Goal: Answer question/provide support: Share knowledge or assist other users

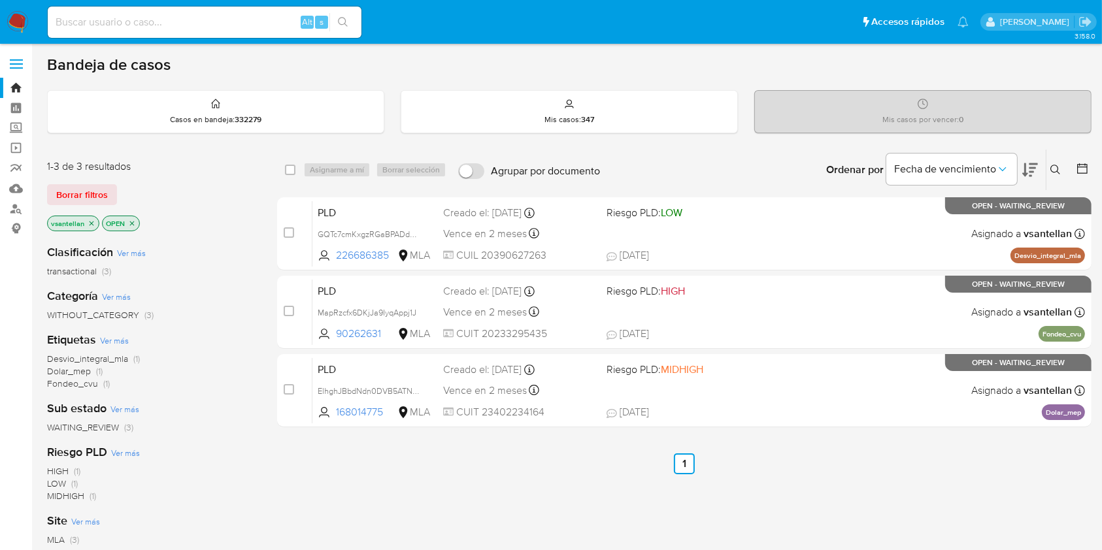
click at [19, 18] on img at bounding box center [18, 22] width 22 height 22
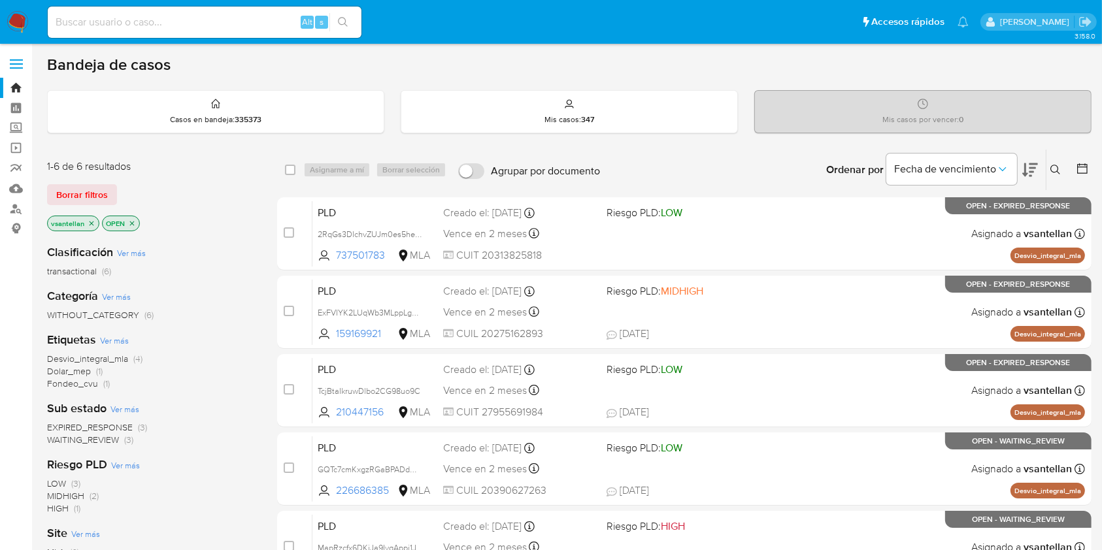
click at [165, 24] on input at bounding box center [205, 22] width 314 height 17
paste input "131537928"
type input "131537928"
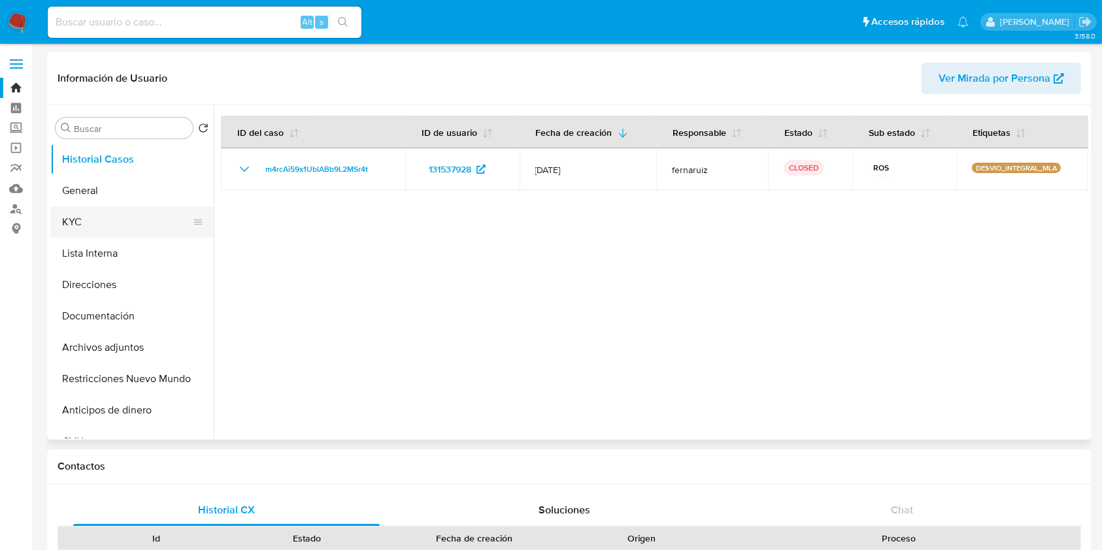
select select "10"
click at [125, 184] on button "General" at bounding box center [126, 190] width 153 height 31
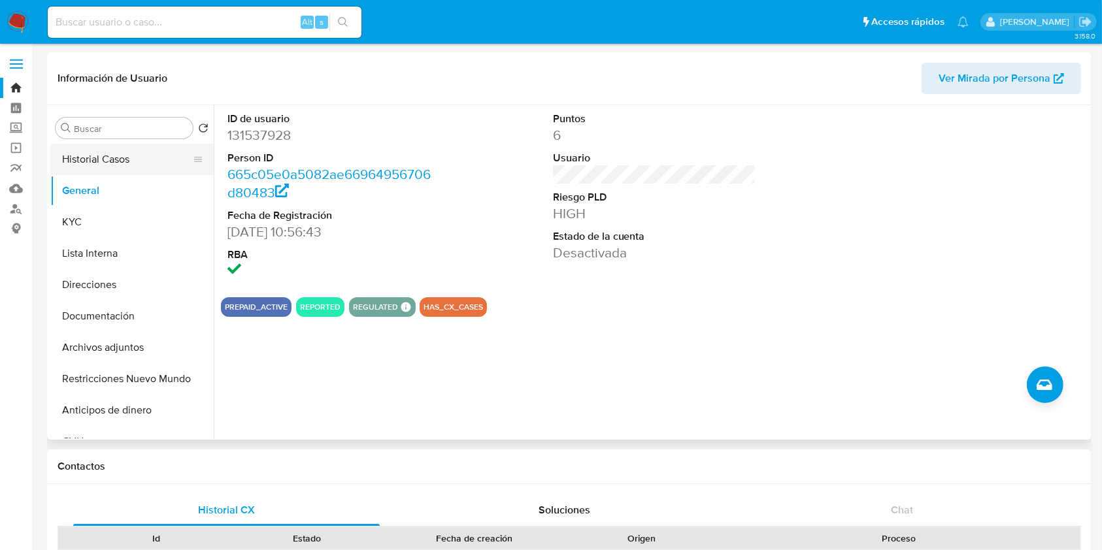
click at [137, 159] on button "Historial Casos" at bounding box center [126, 159] width 153 height 31
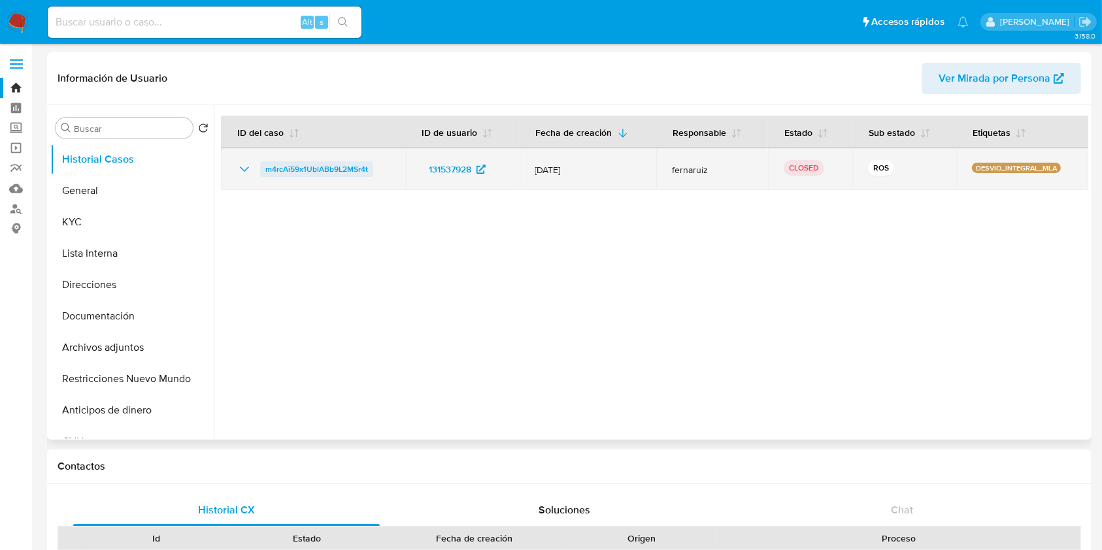
click at [289, 167] on span "m4rcAi59x1UblABb9L2MSr4t" at bounding box center [316, 169] width 103 height 16
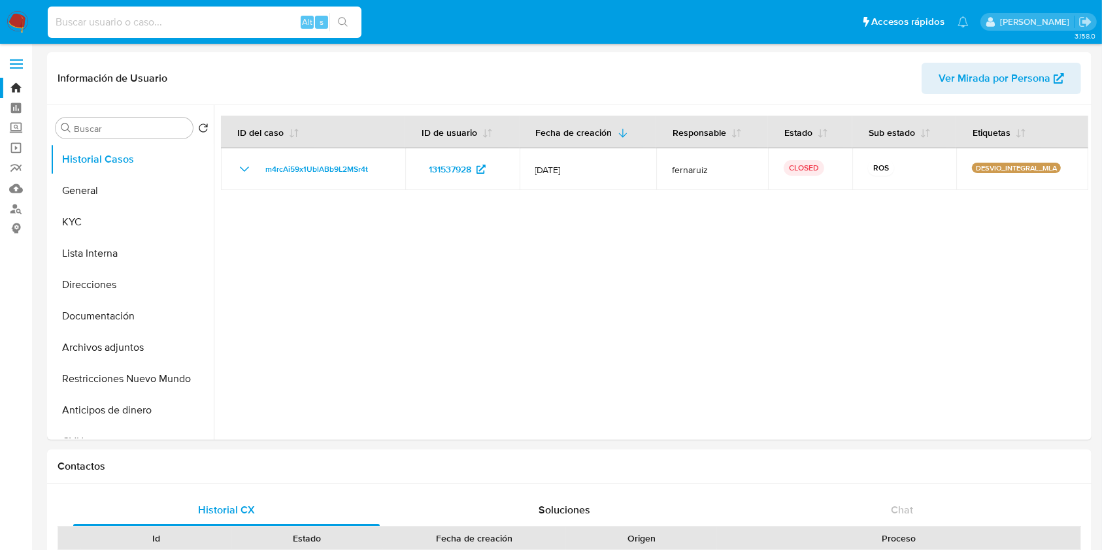
click at [155, 23] on input at bounding box center [205, 22] width 314 height 17
paste input "185791339"
type input "185791339"
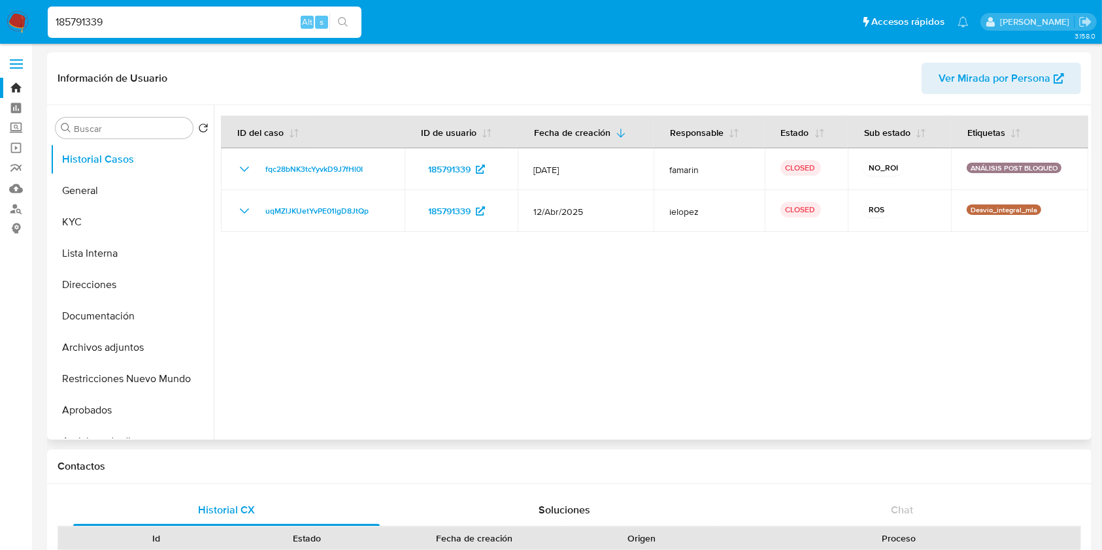
select select "10"
click at [142, 348] on button "Archivos adjuntos" at bounding box center [126, 347] width 153 height 31
click at [125, 346] on button "Archivos adjuntos" at bounding box center [126, 347] width 153 height 31
click at [136, 352] on button "Archivos adjuntos" at bounding box center [126, 347] width 153 height 31
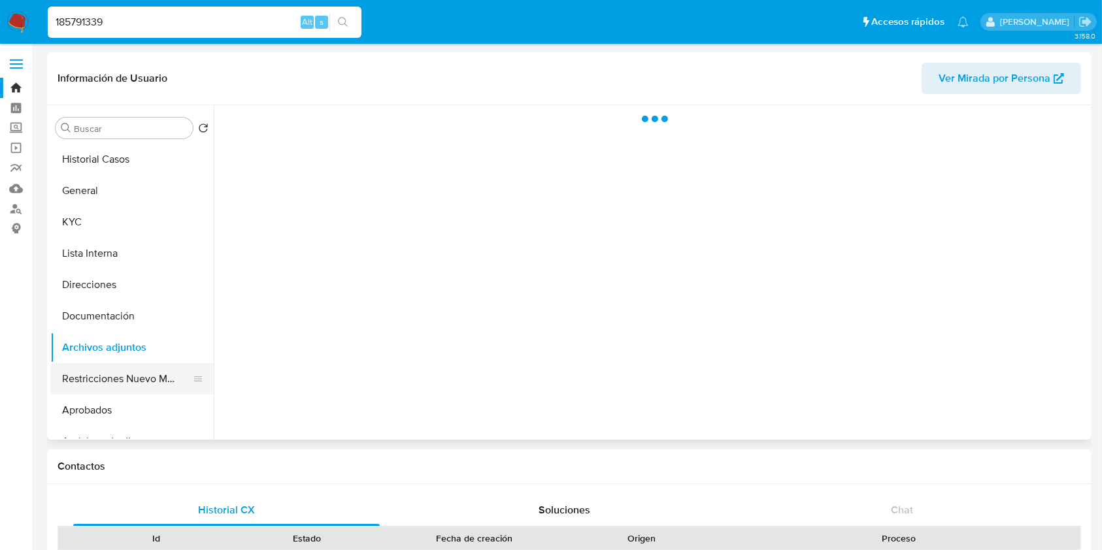
click at [140, 374] on button "Restricciones Nuevo Mundo" at bounding box center [126, 378] width 153 height 31
click at [140, 342] on button "Archivos adjuntos" at bounding box center [126, 347] width 153 height 31
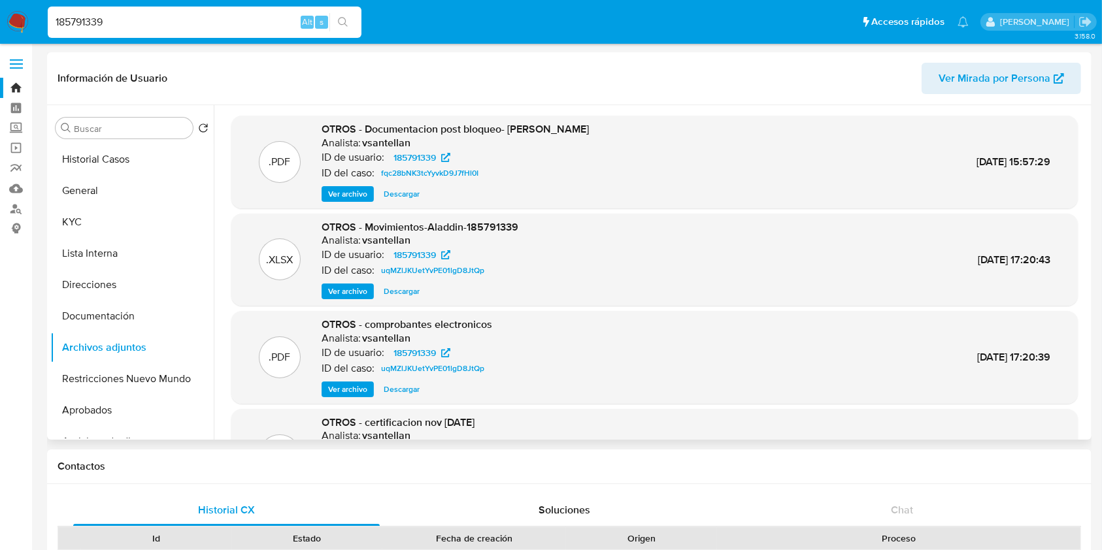
click at [334, 194] on span "Ver archivo" at bounding box center [347, 194] width 39 height 13
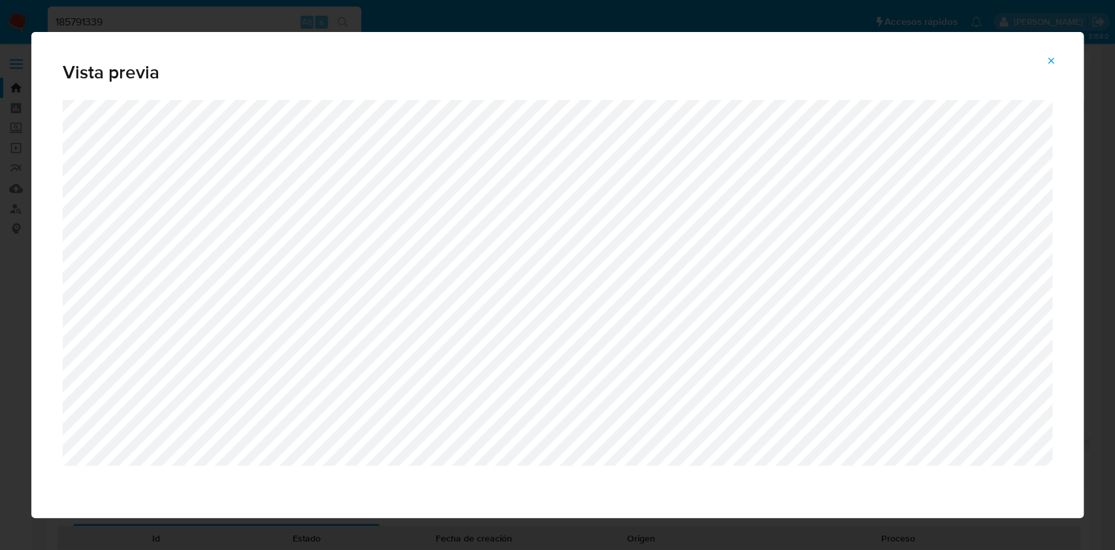
click at [836, 61] on icon "Attachment preview" at bounding box center [1052, 60] width 6 height 6
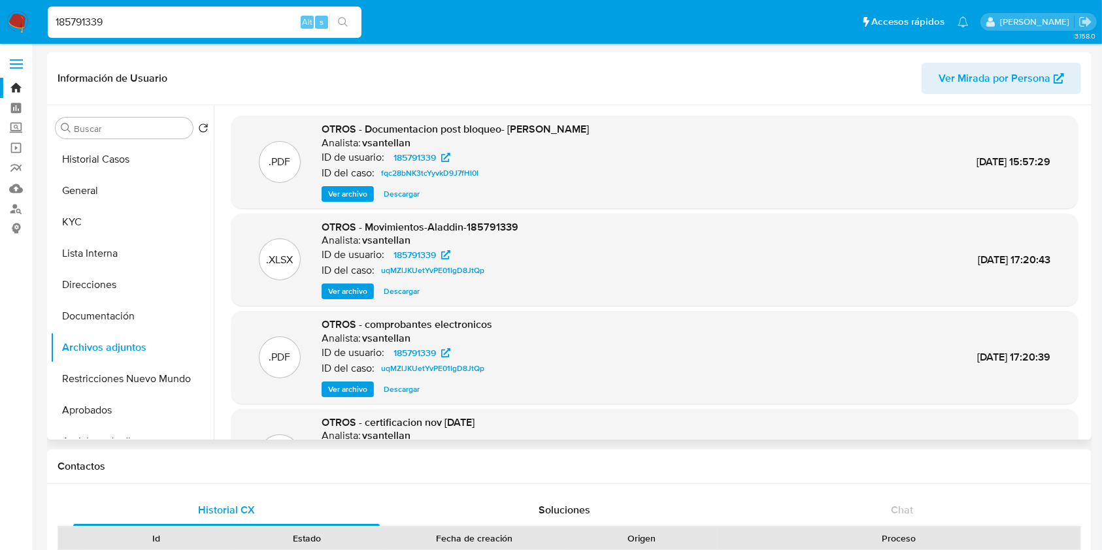
click at [129, 140] on div "Buscar Volver al orden por defecto Historial Casos General KYC Lista Interna Di…" at bounding box center [131, 273] width 163 height 333
click at [131, 159] on button "Historial Casos" at bounding box center [126, 159] width 153 height 31
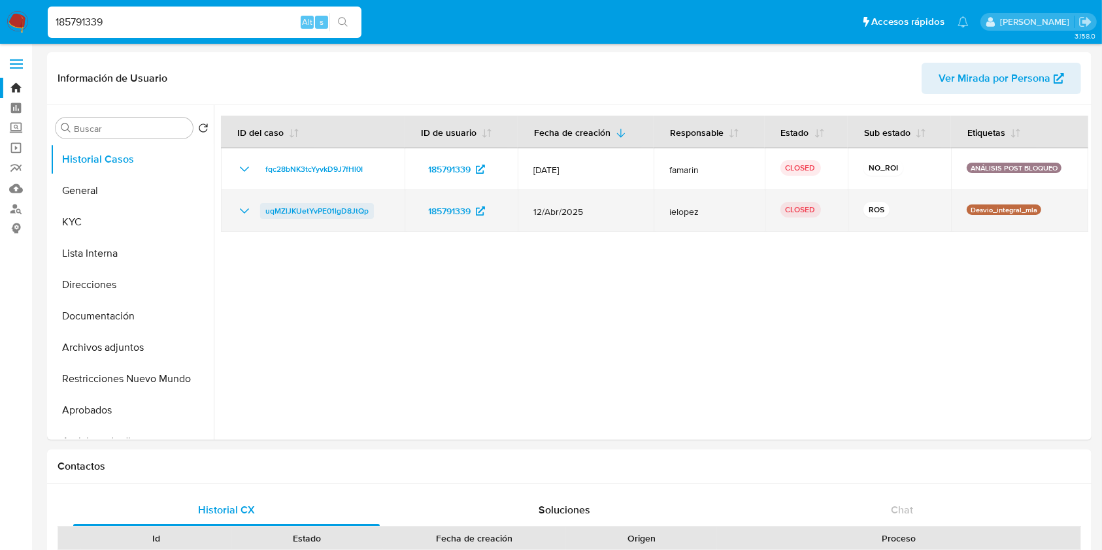
click at [310, 204] on td "uqMZlJKUetYvPE01lgD8JtQp" at bounding box center [313, 211] width 184 height 42
click at [309, 217] on span "uqMZlJKUetYvPE01lgD8JtQp" at bounding box center [316, 211] width 103 height 16
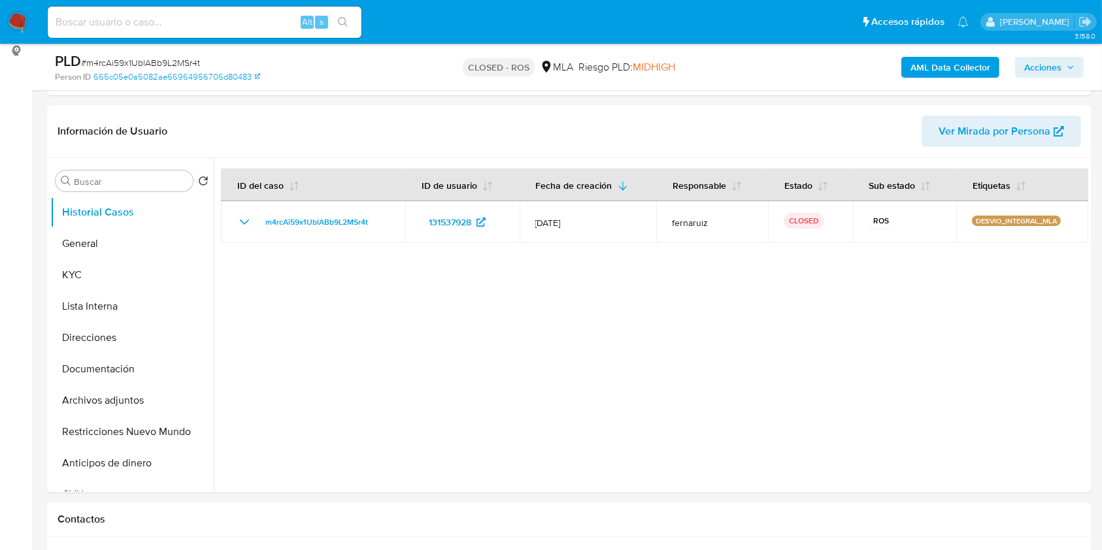
scroll to position [356, 0]
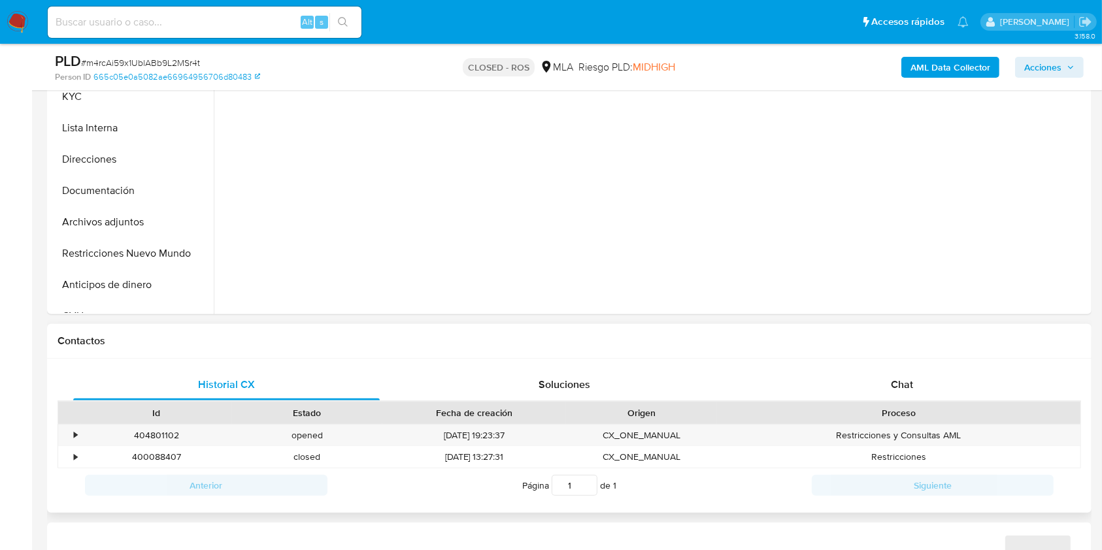
select select "10"
click at [966, 363] on div "Historial CX Soluciones Chat Id Estado Fecha de creación Origen Proceso • 40480…" at bounding box center [569, 436] width 1044 height 155
click at [962, 370] on div "Chat" at bounding box center [902, 384] width 306 height 31
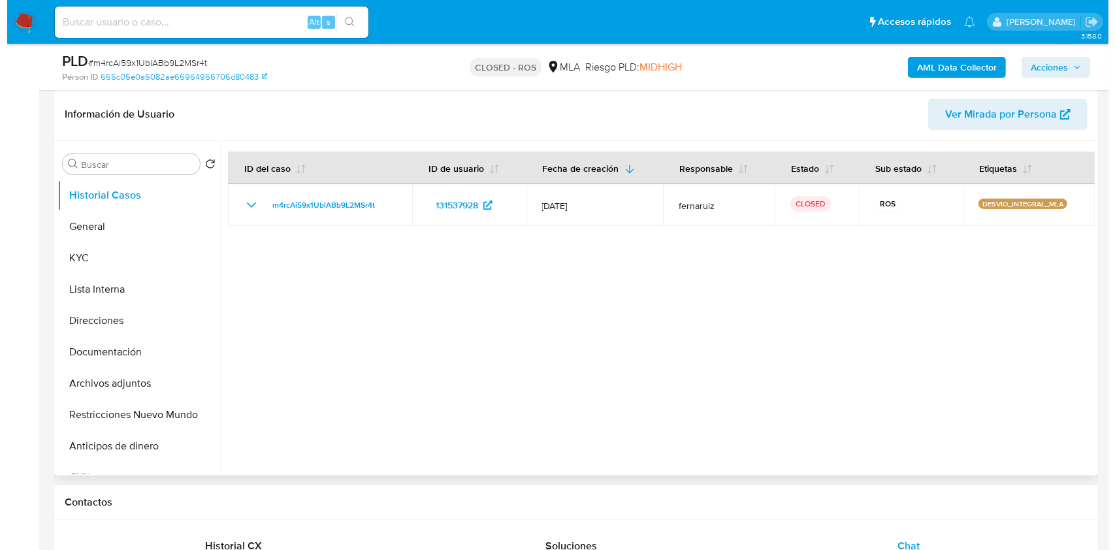
scroll to position [193, 0]
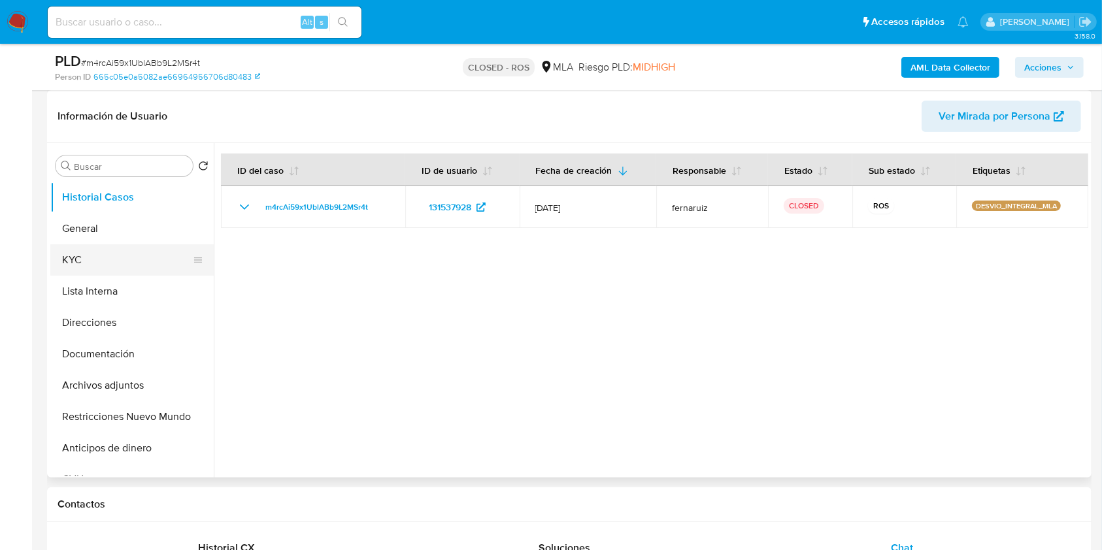
click at [152, 252] on button "KYC" at bounding box center [126, 259] width 153 height 31
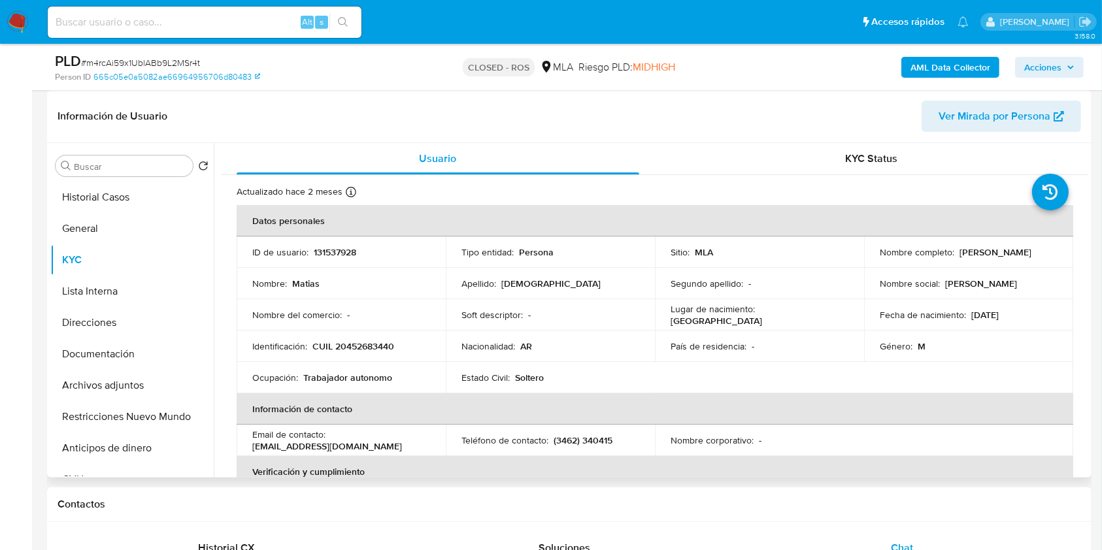
drag, startPoint x: 991, startPoint y: 259, endPoint x: 958, endPoint y: 254, distance: 33.8
click at [958, 254] on div "Nombre completo : Matias Cristin" at bounding box center [968, 252] width 178 height 12
copy p "[PERSON_NAME]"
click at [94, 227] on button "General" at bounding box center [126, 228] width 153 height 31
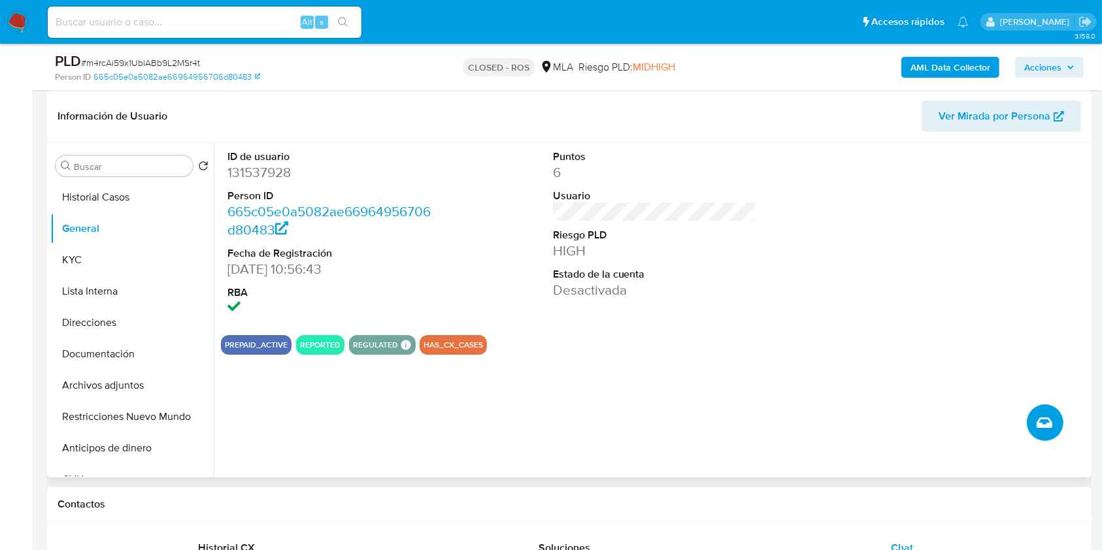
click at [1036, 418] on icon "Crear caso manual" at bounding box center [1044, 423] width 16 height 16
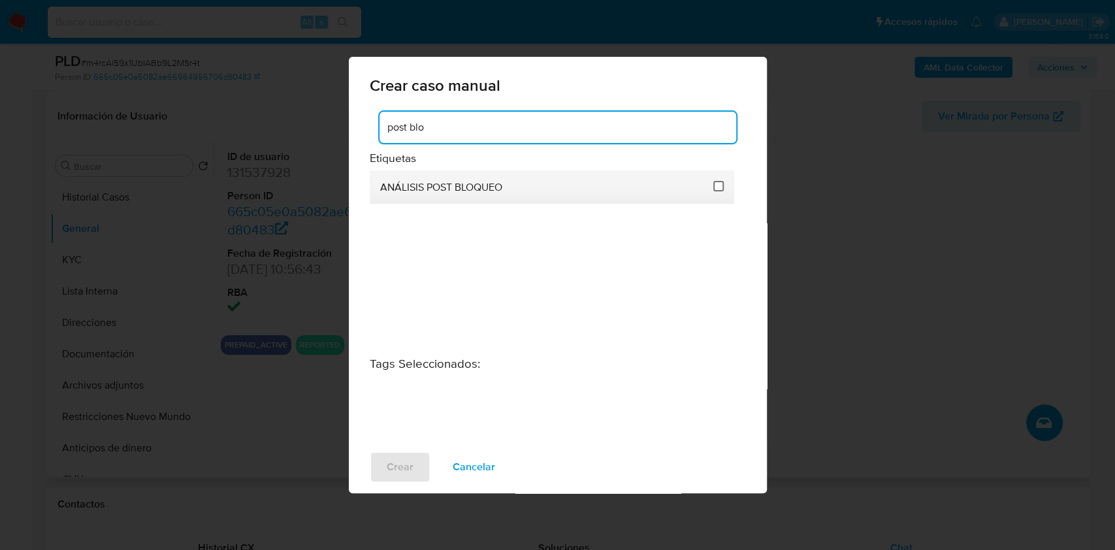
type input "post blo"
click at [718, 186] on input "3249" at bounding box center [718, 186] width 10 height 10
checkbox input "true"
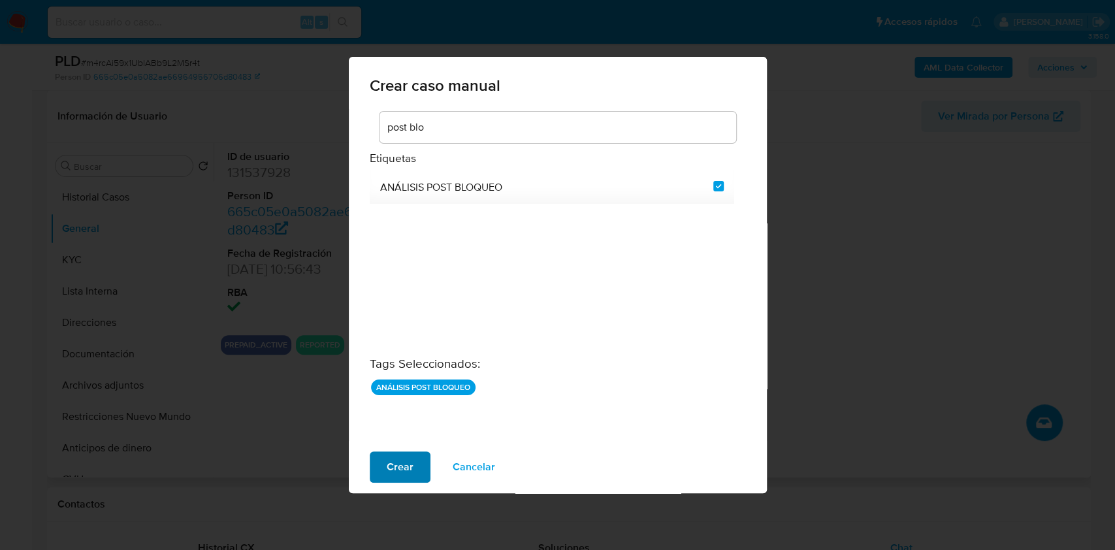
click at [407, 480] on span "Crear" at bounding box center [400, 467] width 27 height 29
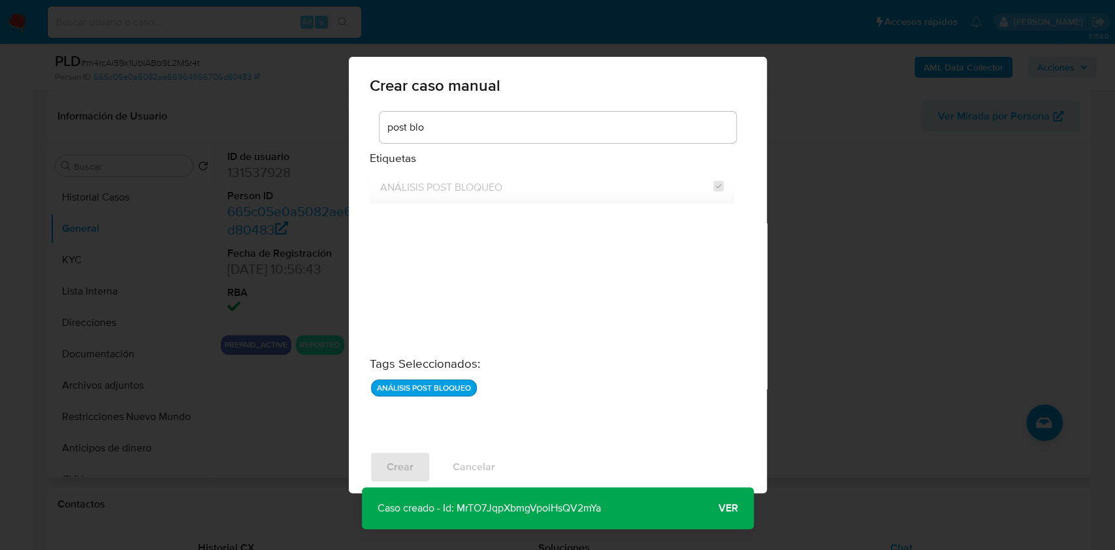
click at [727, 508] on span "Ver" at bounding box center [729, 508] width 20 height 0
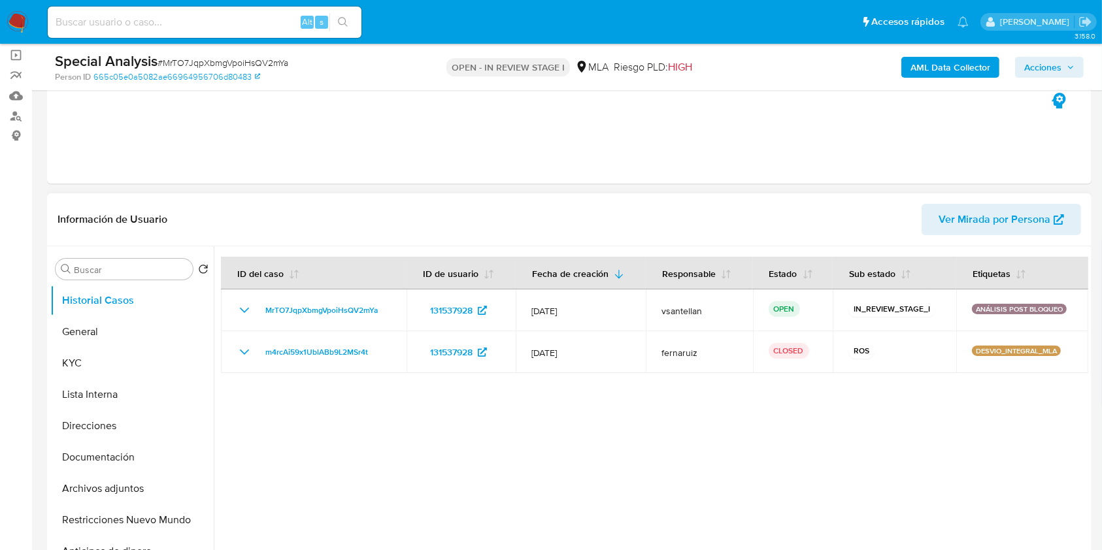
select select "10"
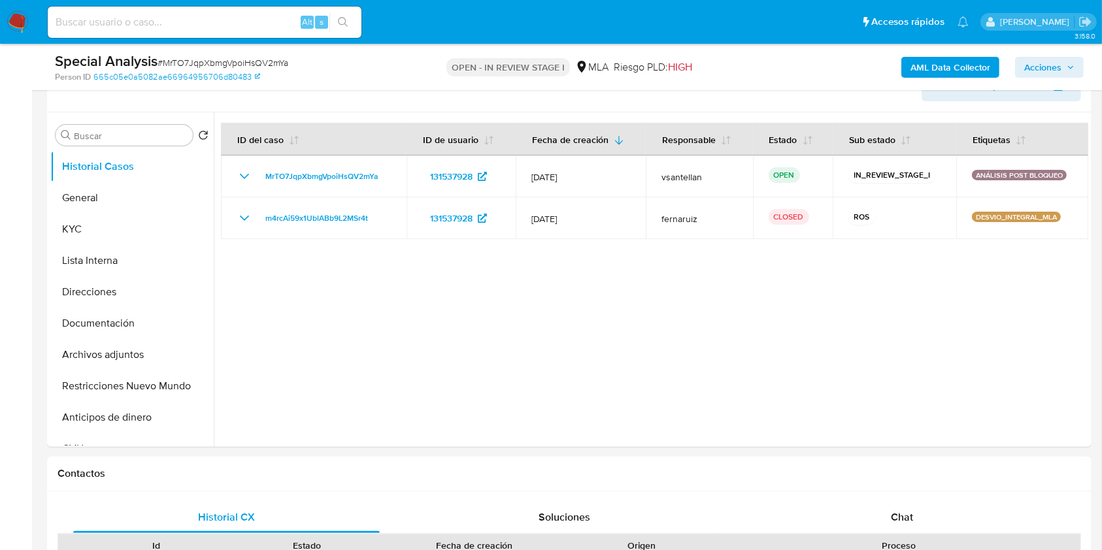
scroll to position [221, 0]
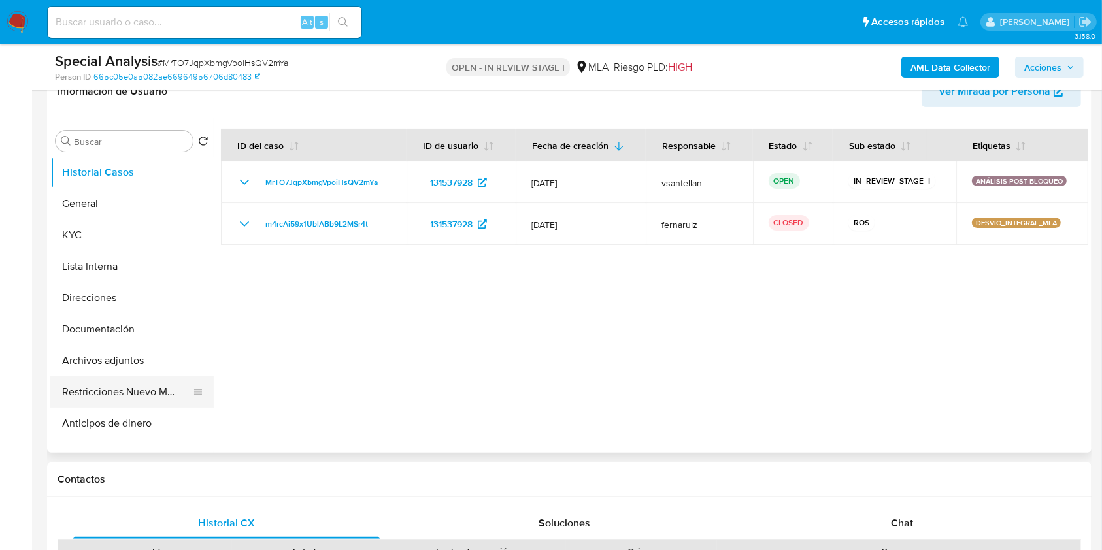
click at [136, 383] on button "Restricciones Nuevo Mundo" at bounding box center [126, 391] width 153 height 31
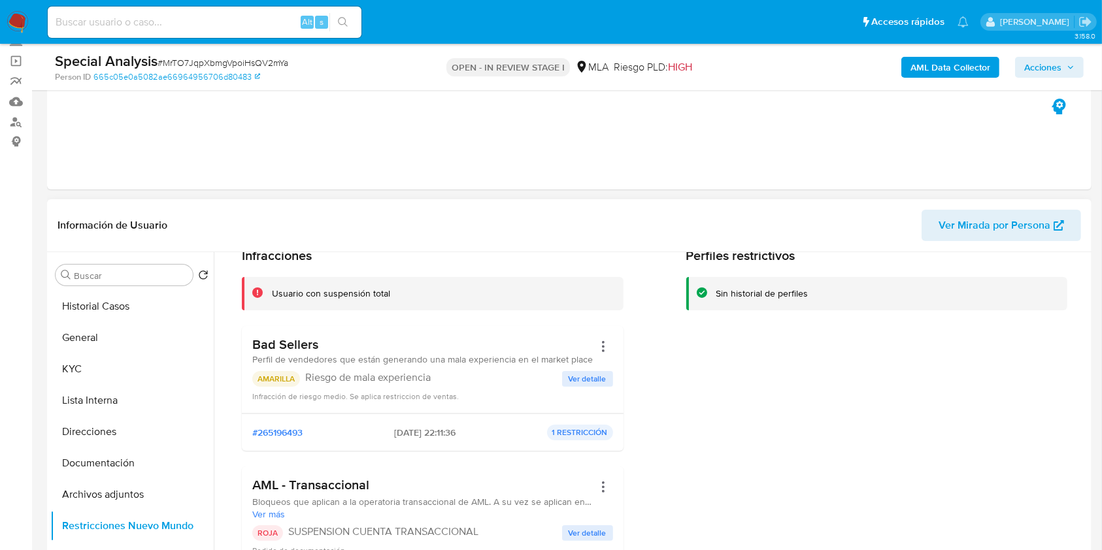
scroll to position [87, 0]
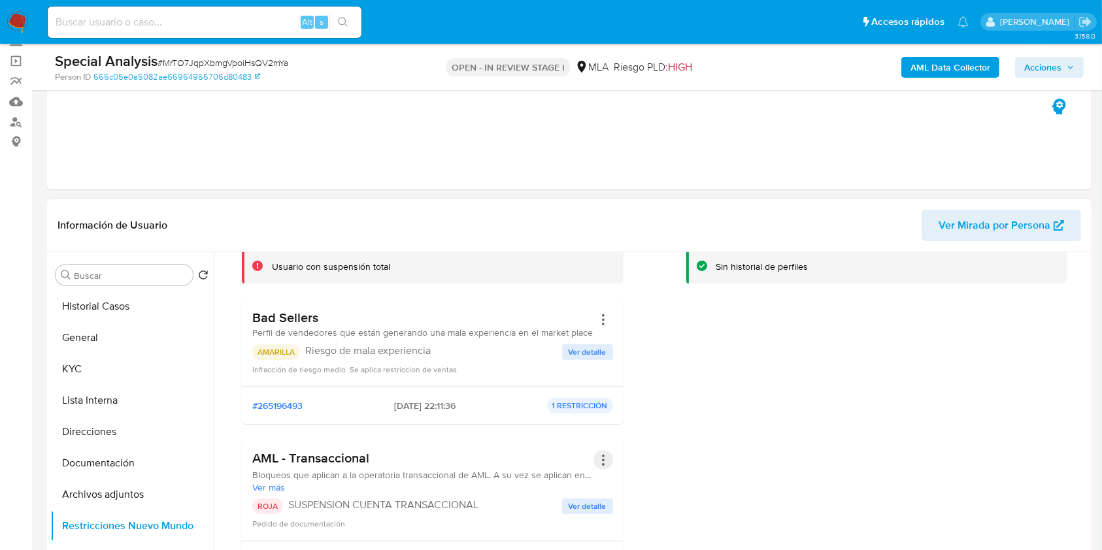
click at [596, 460] on button "Acciones" at bounding box center [603, 460] width 20 height 20
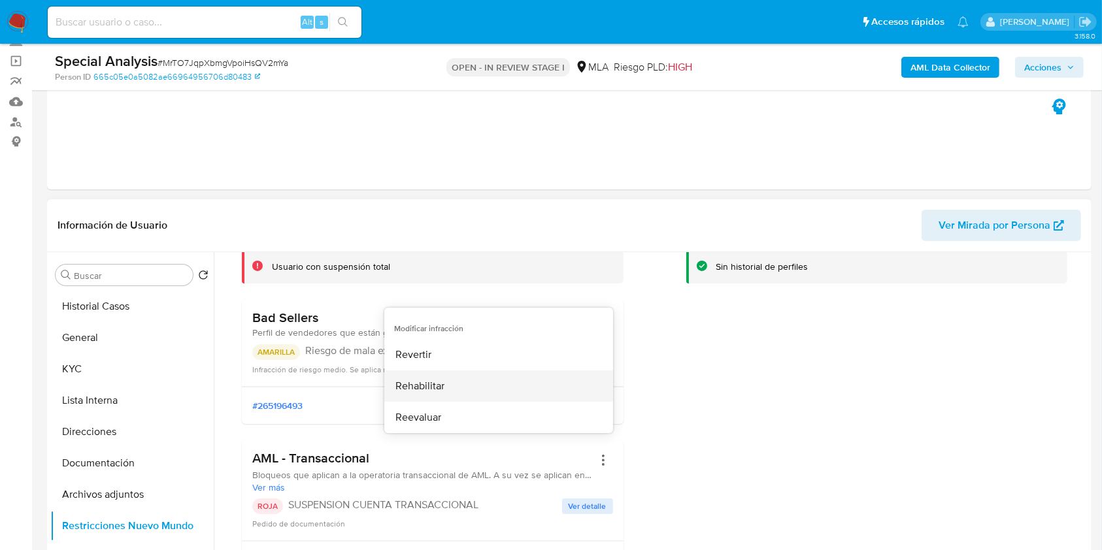
click at [502, 385] on button "Rehabilitar" at bounding box center [498, 385] width 229 height 31
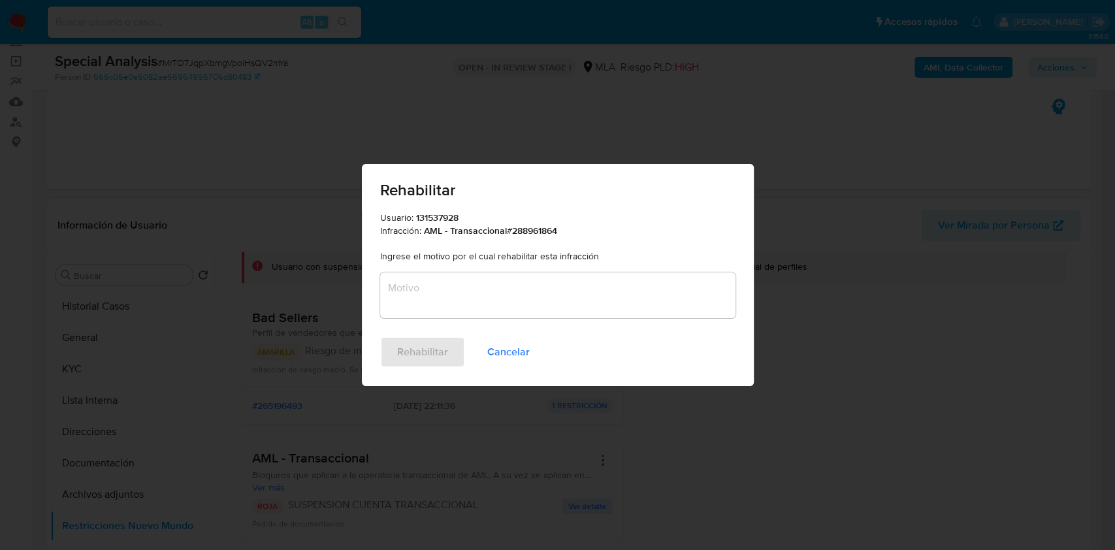
click at [438, 276] on textarea "Motivo" at bounding box center [557, 295] width 355 height 46
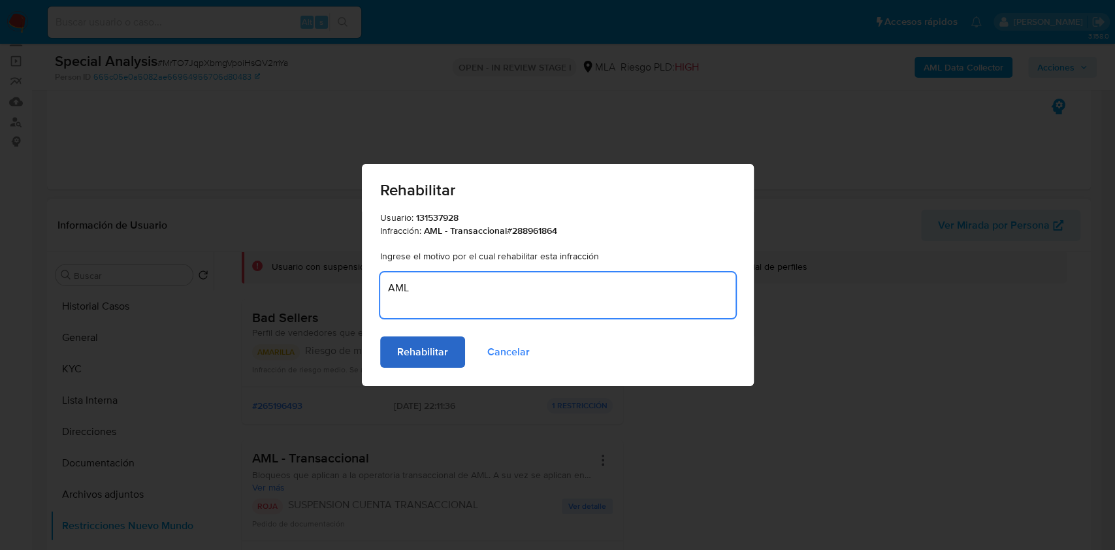
type textarea "AML"
click at [440, 357] on span "Rehabilitar" at bounding box center [422, 352] width 51 height 29
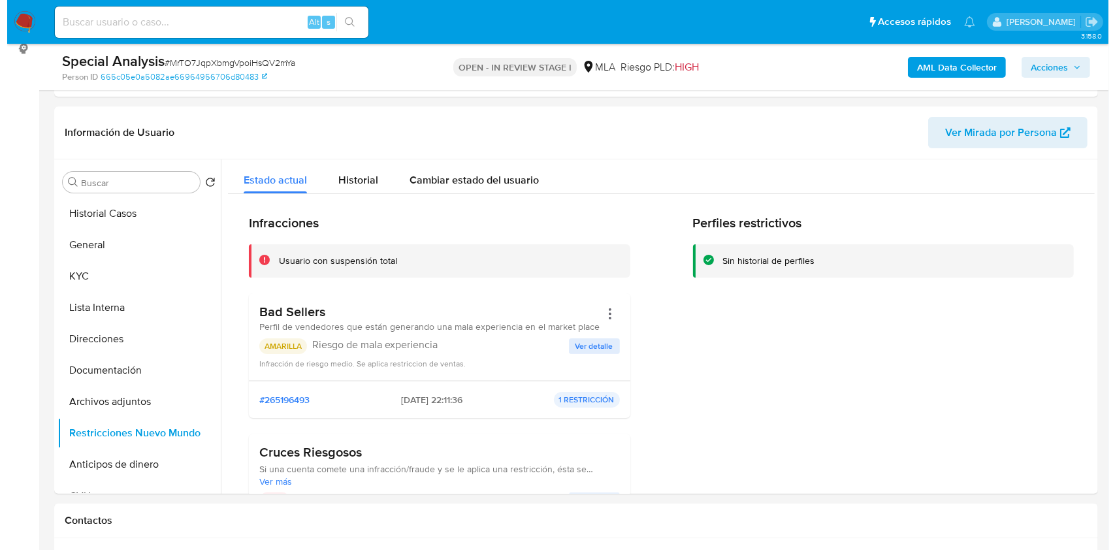
scroll to position [177, 0]
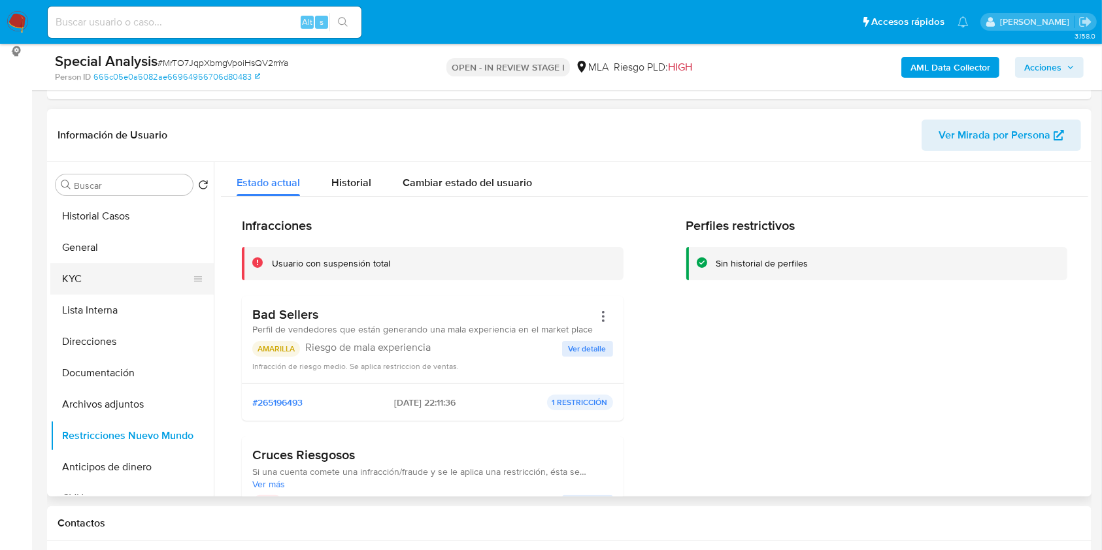
click at [99, 280] on button "KYC" at bounding box center [126, 278] width 153 height 31
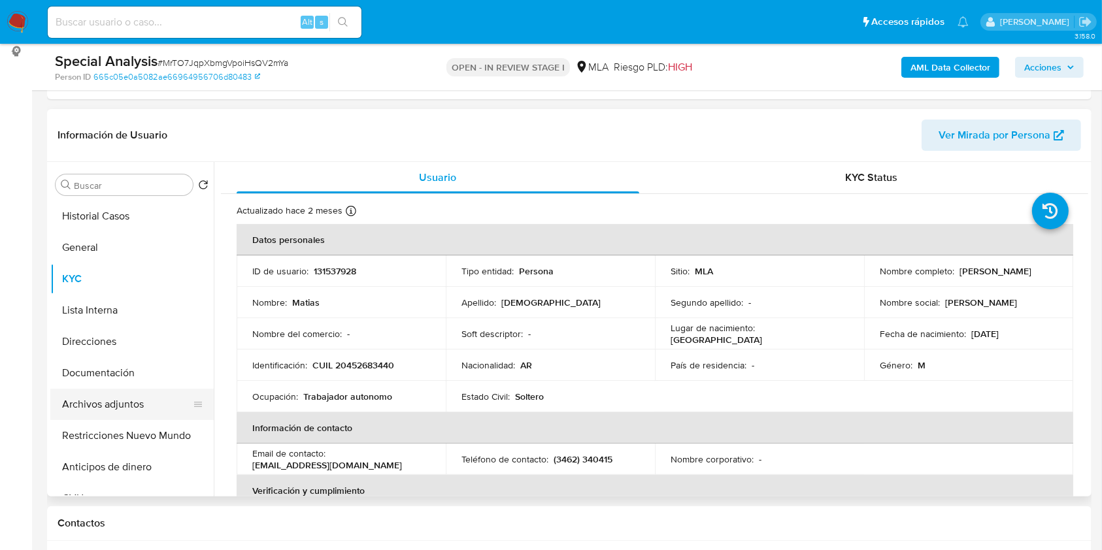
click at [125, 402] on button "Archivos adjuntos" at bounding box center [126, 404] width 153 height 31
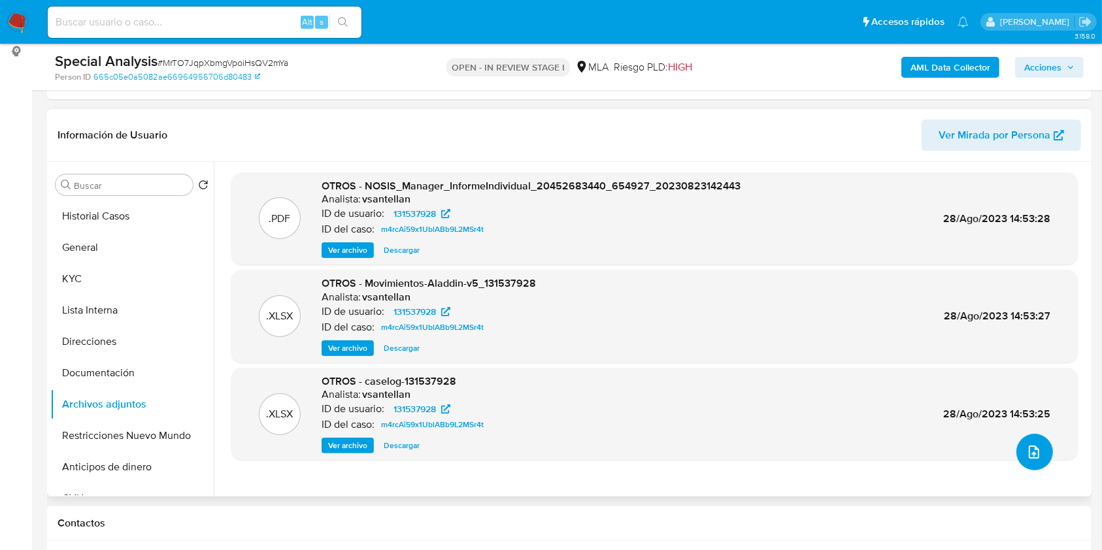
click at [1034, 451] on icon "upload-file" at bounding box center [1034, 452] width 16 height 16
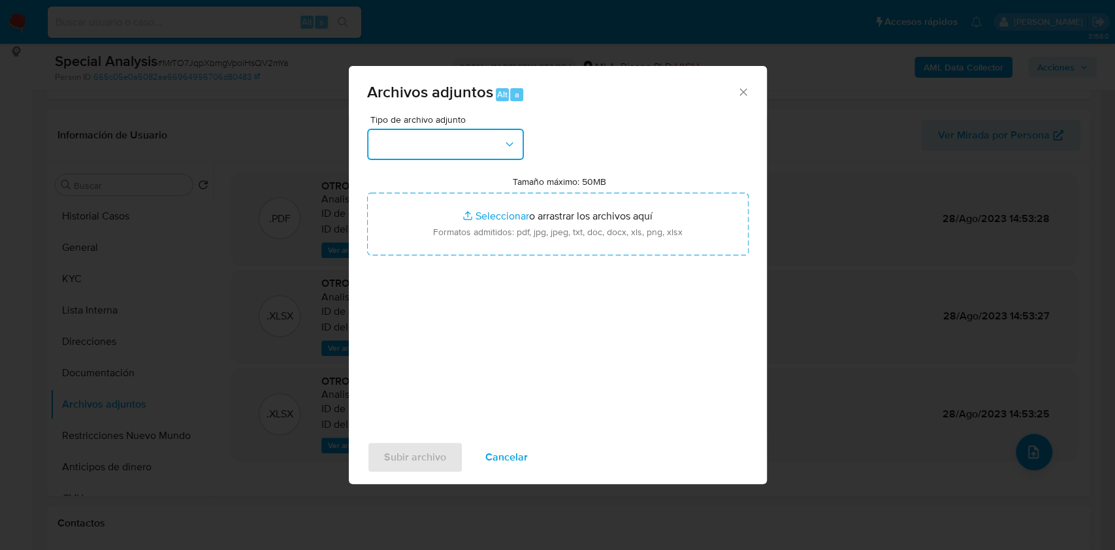
click at [495, 147] on button "button" at bounding box center [445, 144] width 157 height 31
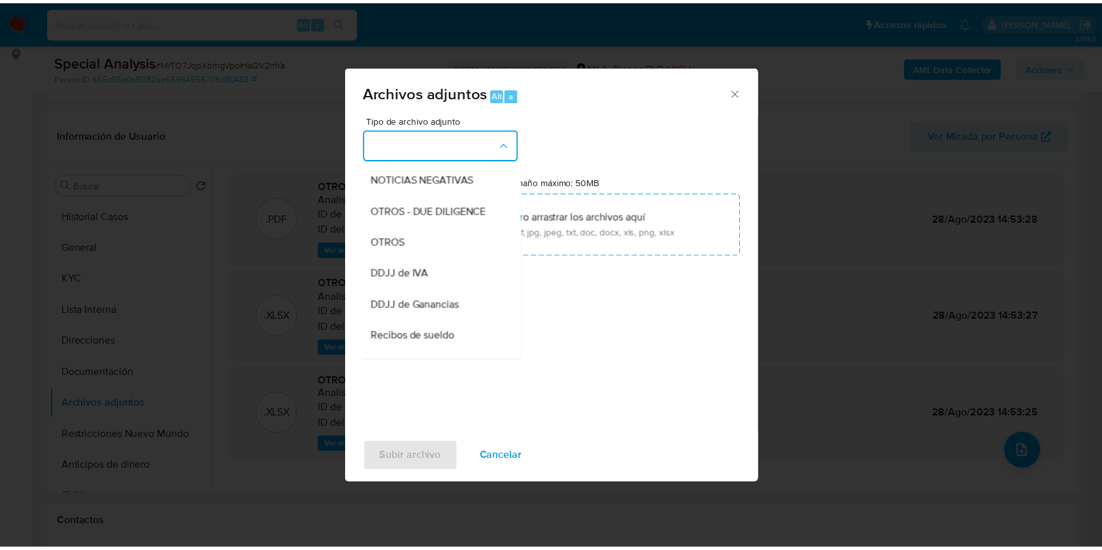
scroll to position [174, 0]
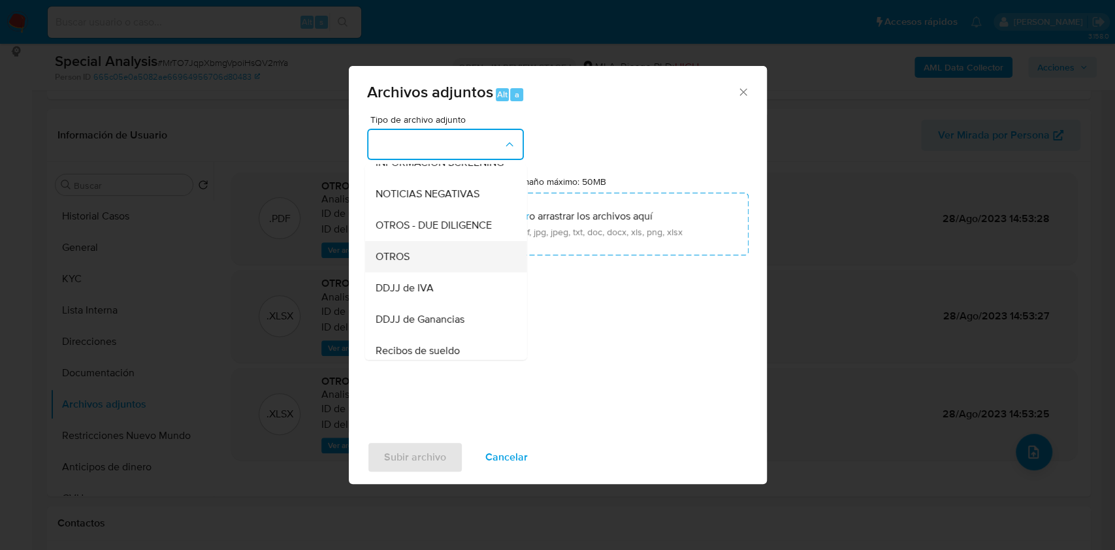
click at [365, 271] on li "OTROS" at bounding box center [446, 256] width 162 height 31
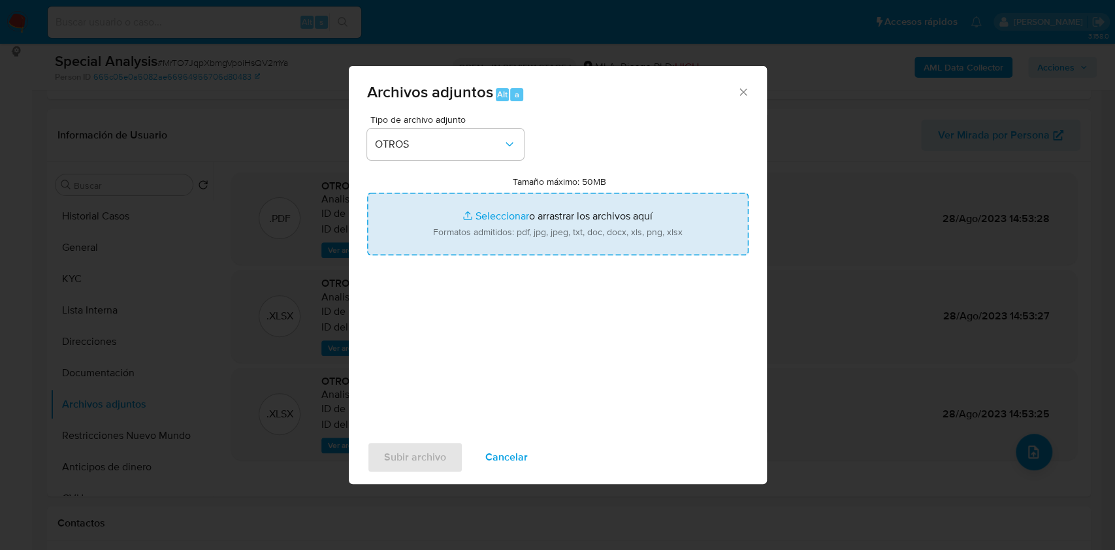
click at [495, 233] on input "Tamaño máximo: 50MB Seleccionar archivos" at bounding box center [558, 224] width 382 height 63
type input "C:\fakepath\Documentacion post bloqueo- Matias Cristin.pdf"
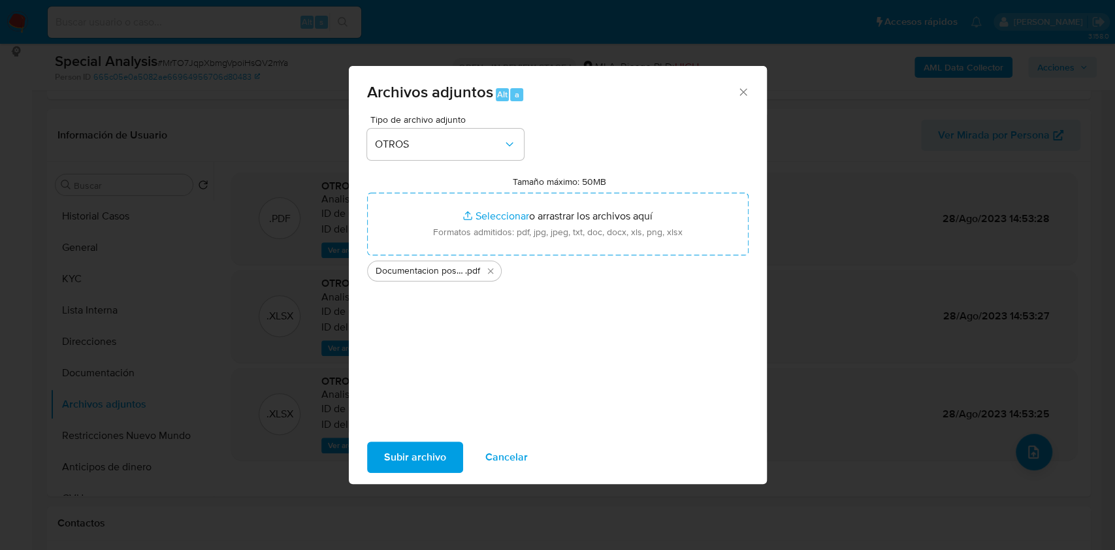
click at [414, 456] on span "Subir archivo" at bounding box center [415, 457] width 62 height 29
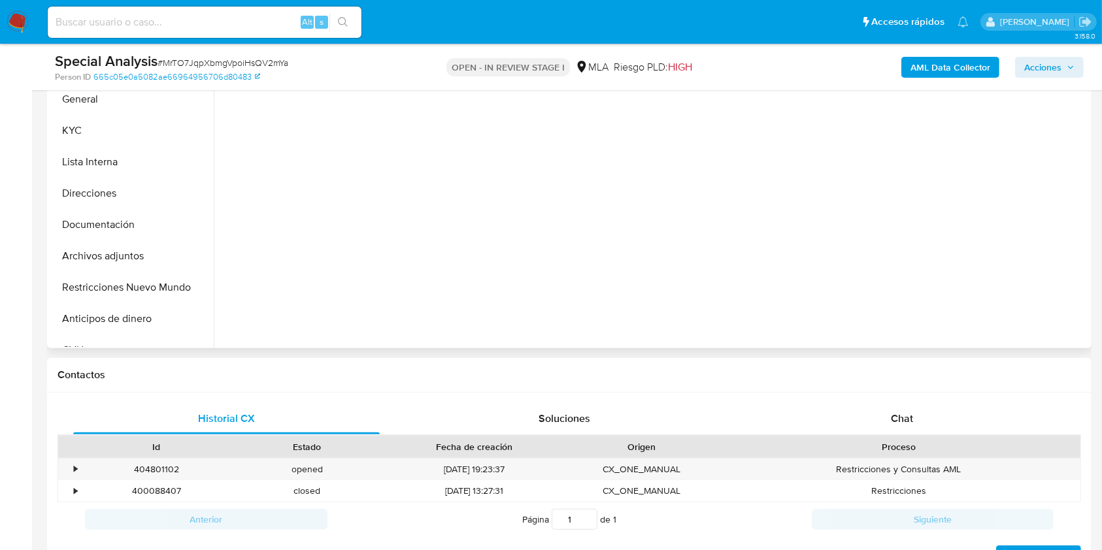
scroll to position [335, 0]
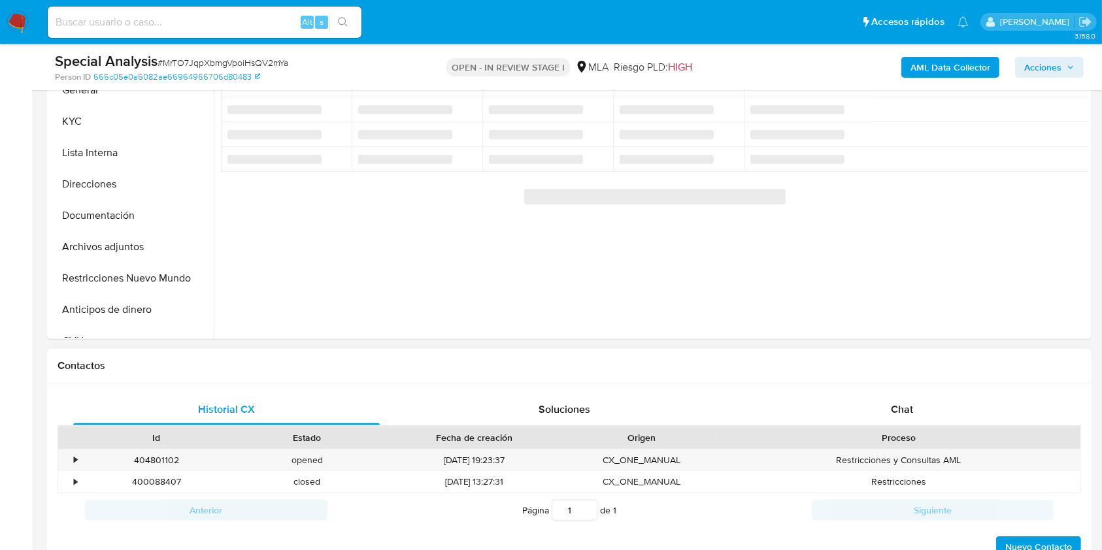
drag, startPoint x: 937, startPoint y: 390, endPoint x: 933, endPoint y: 426, distance: 36.1
click at [937, 391] on div "Historial CX Soluciones Chat Id Estado Fecha de creación Origen Proceso • 40480…" at bounding box center [569, 477] width 1044 height 186
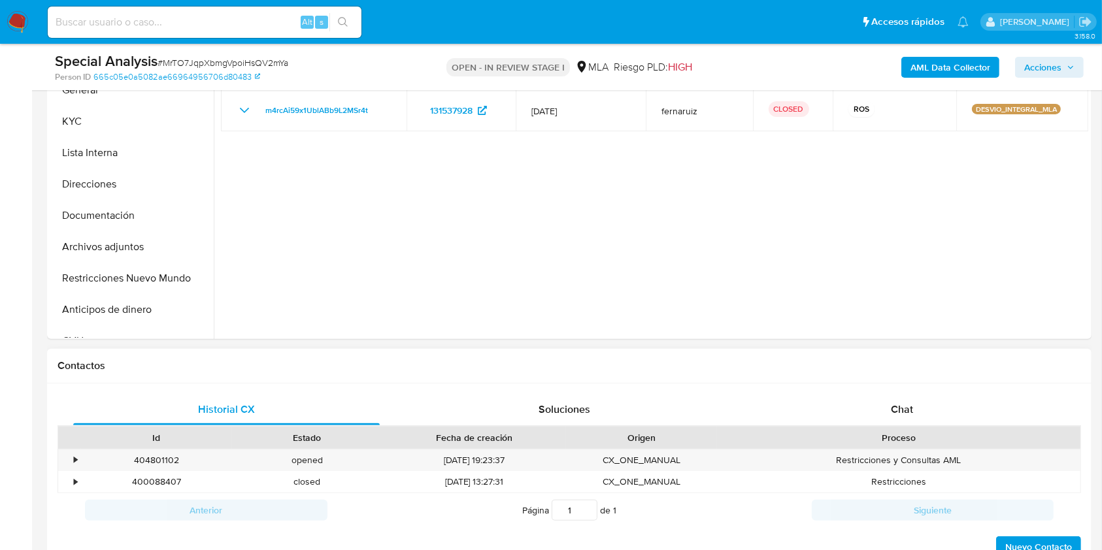
click at [932, 427] on div "Proceso" at bounding box center [898, 438] width 363 height 22
select select "10"
click at [951, 398] on div "Chat" at bounding box center [902, 409] width 306 height 31
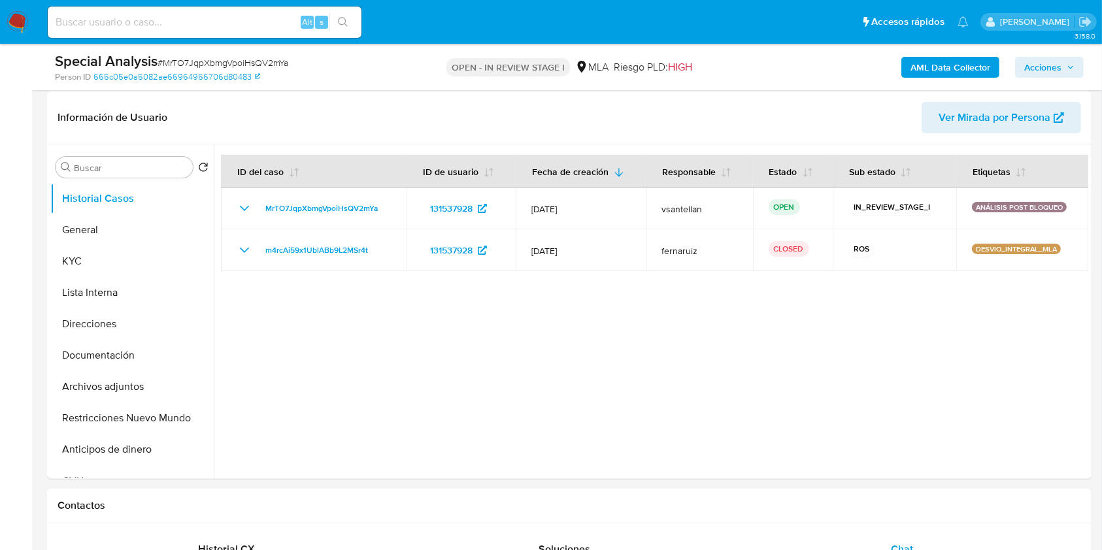
scroll to position [192, 0]
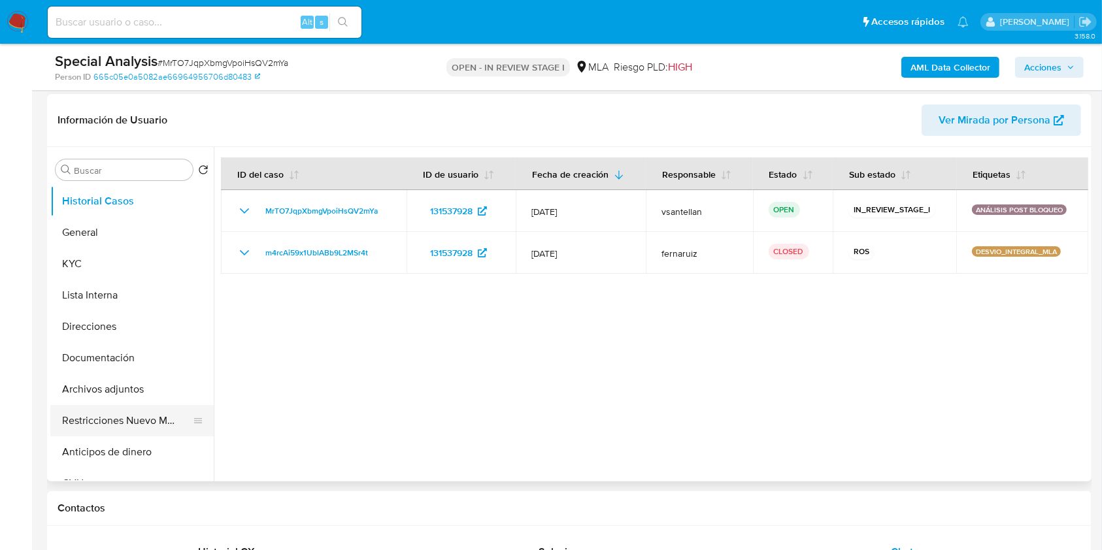
click at [107, 419] on button "Restricciones Nuevo Mundo" at bounding box center [126, 420] width 153 height 31
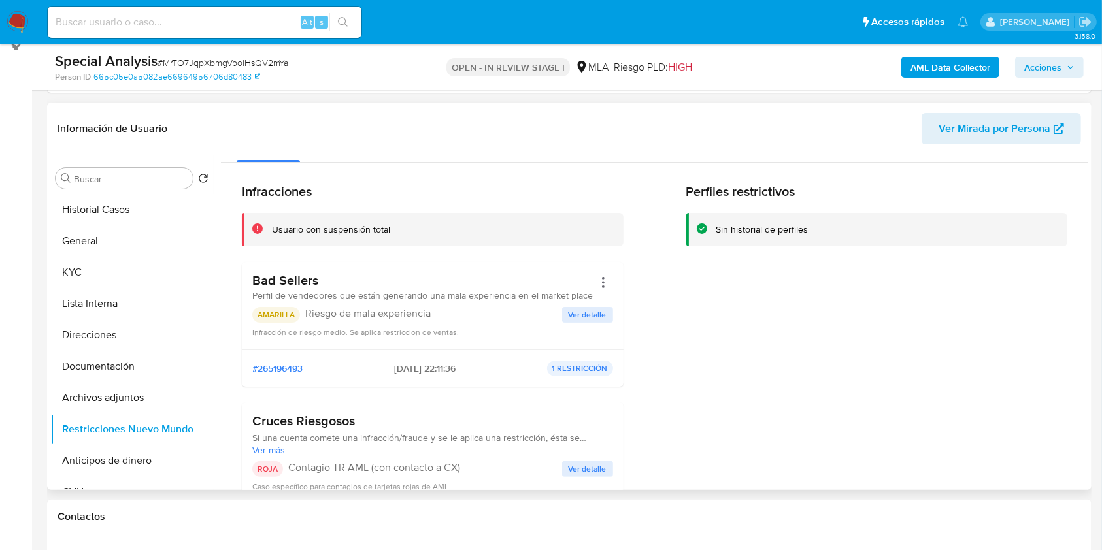
scroll to position [0, 0]
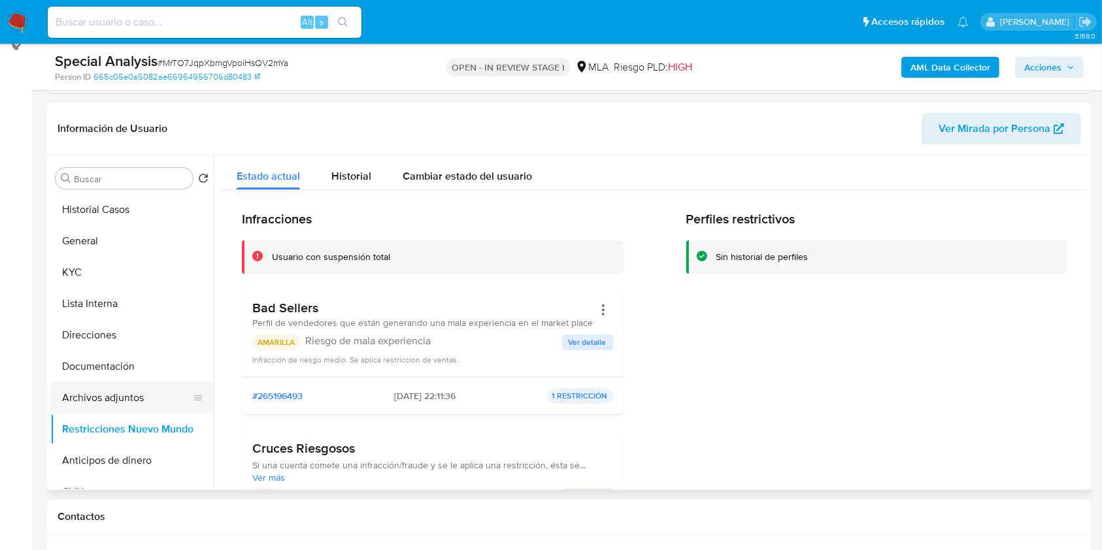
click at [137, 397] on button "Archivos adjuntos" at bounding box center [126, 397] width 153 height 31
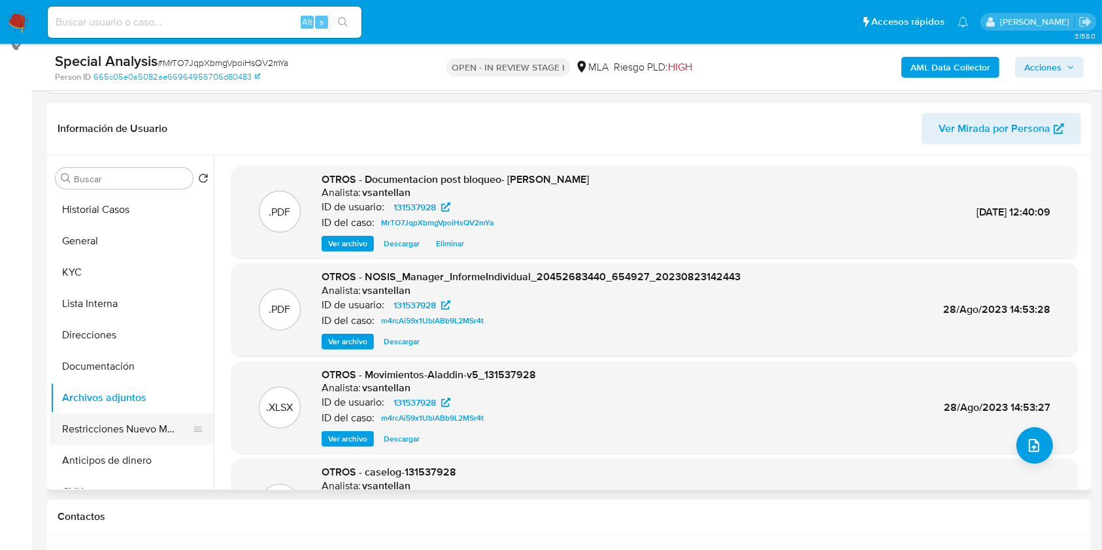
drag, startPoint x: 131, startPoint y: 439, endPoint x: 137, endPoint y: 431, distance: 9.8
click at [131, 440] on button "Restricciones Nuevo Mundo" at bounding box center [126, 429] width 153 height 31
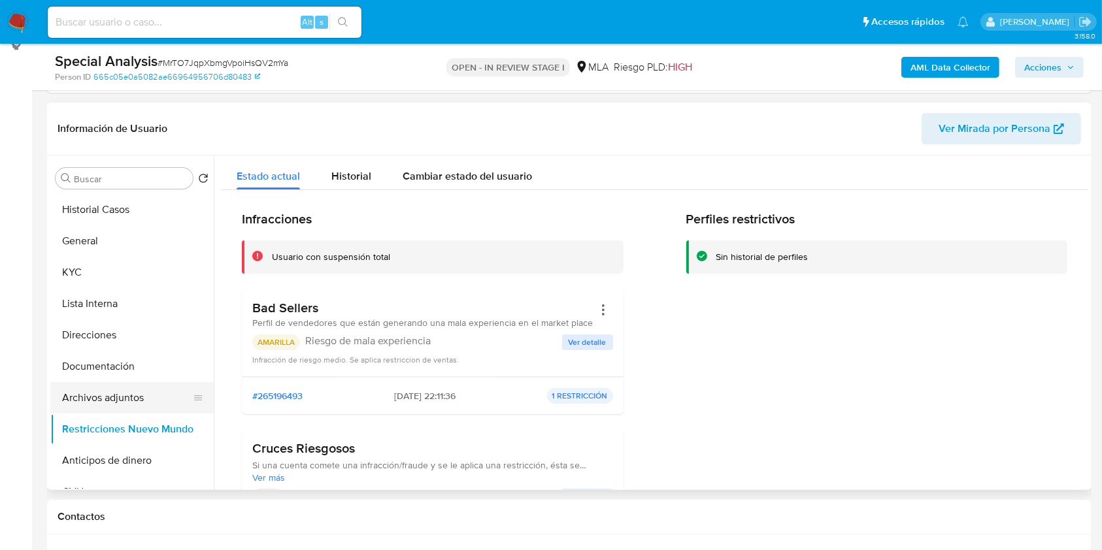
click at [154, 397] on button "Archivos adjuntos" at bounding box center [126, 397] width 153 height 31
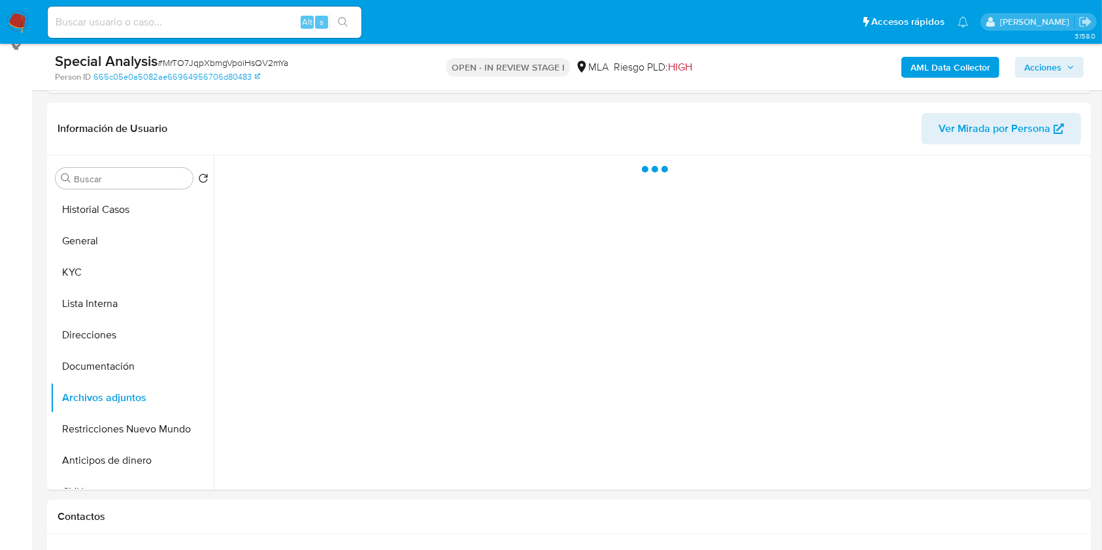
click at [1037, 69] on span "Acciones" at bounding box center [1042, 67] width 37 height 21
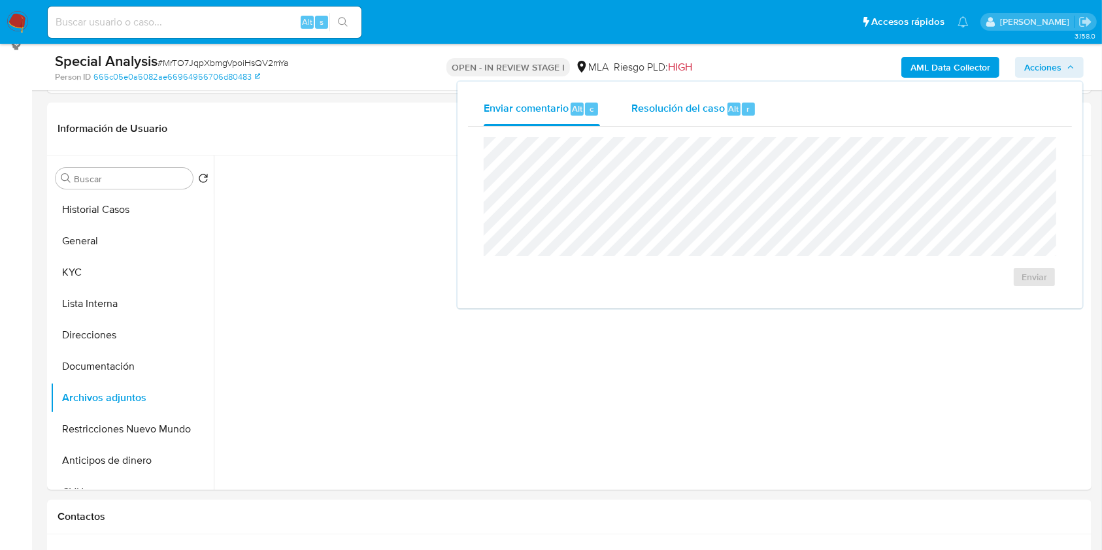
click at [747, 114] on div "r" at bounding box center [748, 109] width 13 height 13
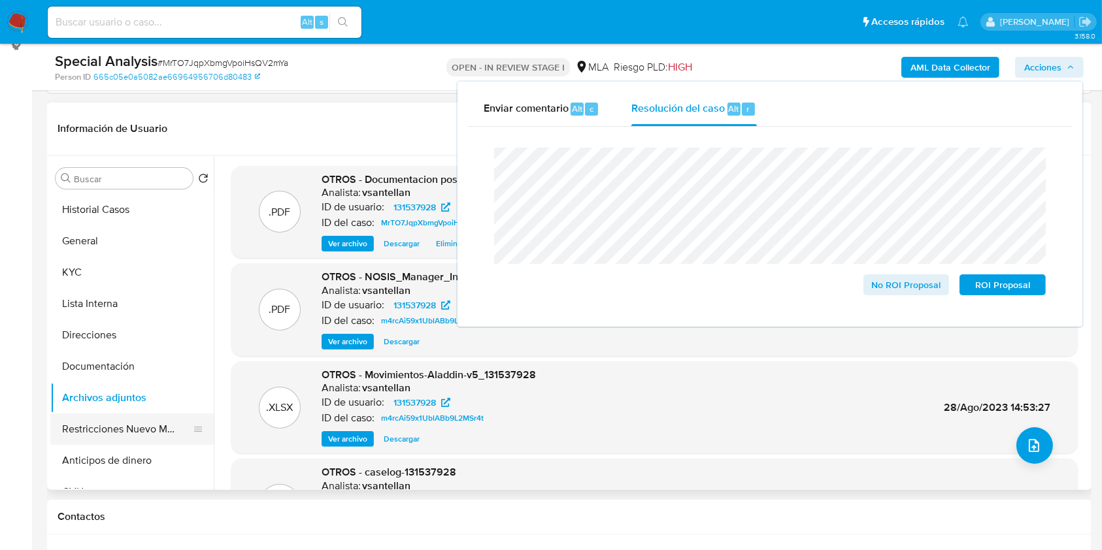
drag, startPoint x: 161, startPoint y: 427, endPoint x: 151, endPoint y: 414, distance: 16.3
click at [160, 427] on button "Restricciones Nuevo Mundo" at bounding box center [126, 429] width 153 height 31
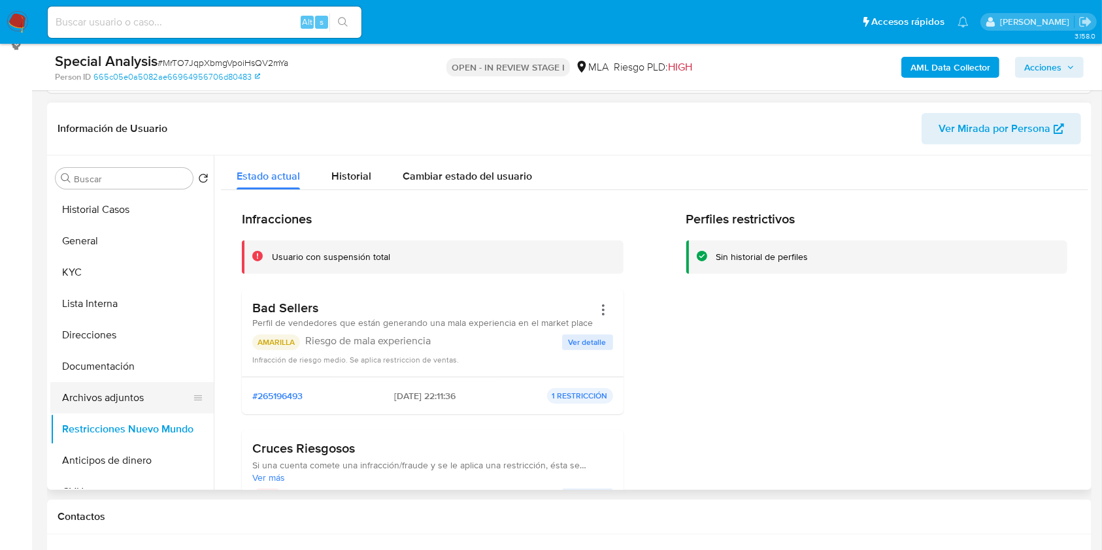
drag, startPoint x: 145, startPoint y: 404, endPoint x: 174, endPoint y: 385, distance: 34.6
click at [145, 403] on button "Archivos adjuntos" at bounding box center [126, 397] width 153 height 31
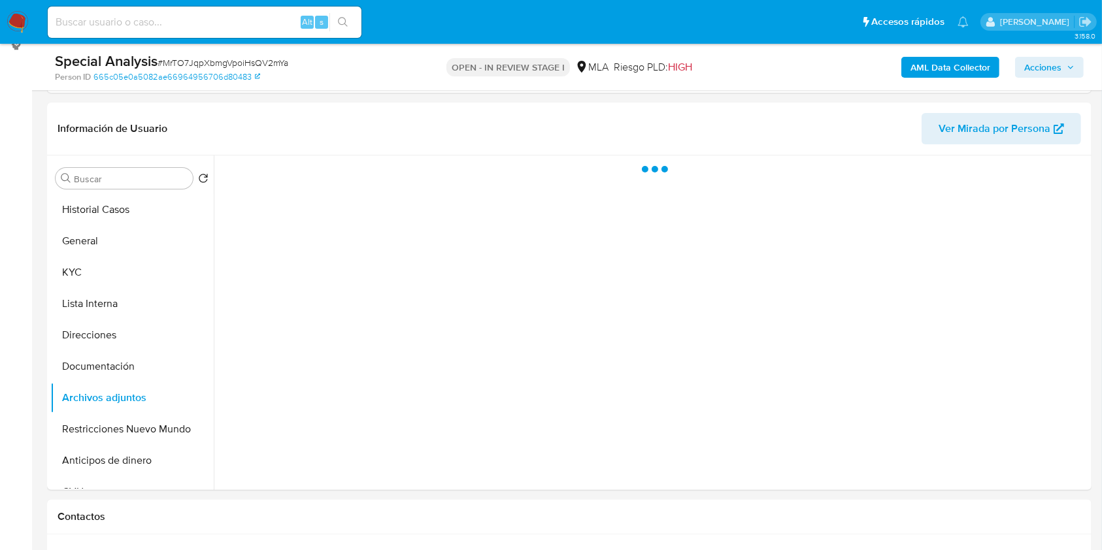
click at [1071, 69] on icon "button" at bounding box center [1070, 67] width 8 height 8
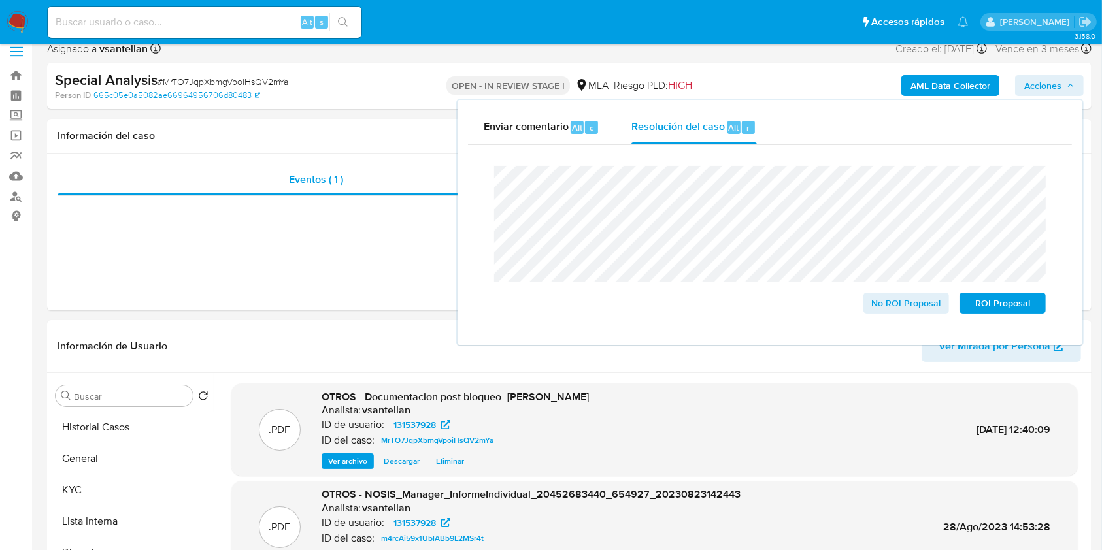
scroll to position [9, 0]
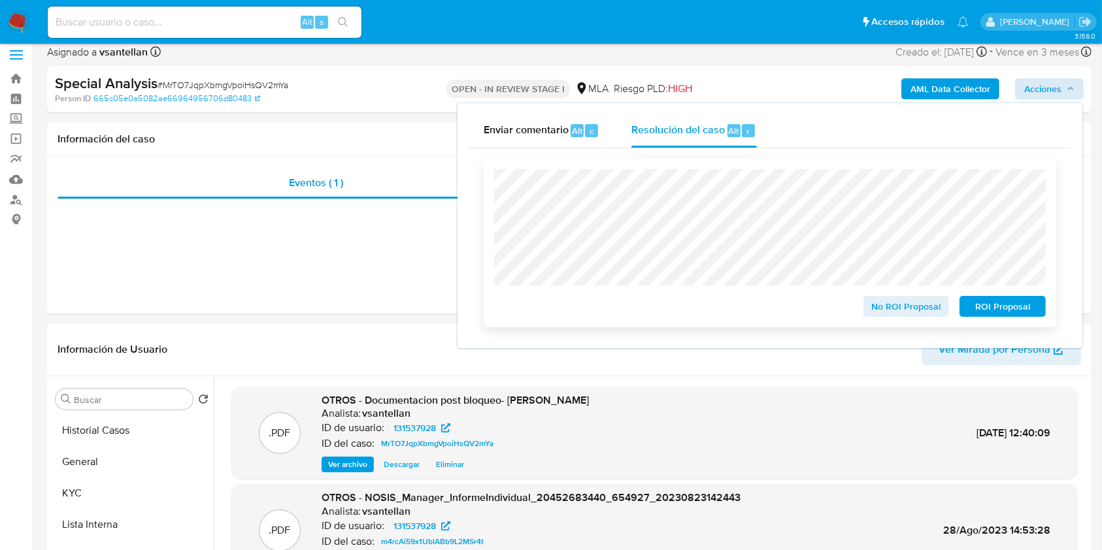
click at [896, 316] on span "No ROI Proposal" at bounding box center [906, 306] width 68 height 18
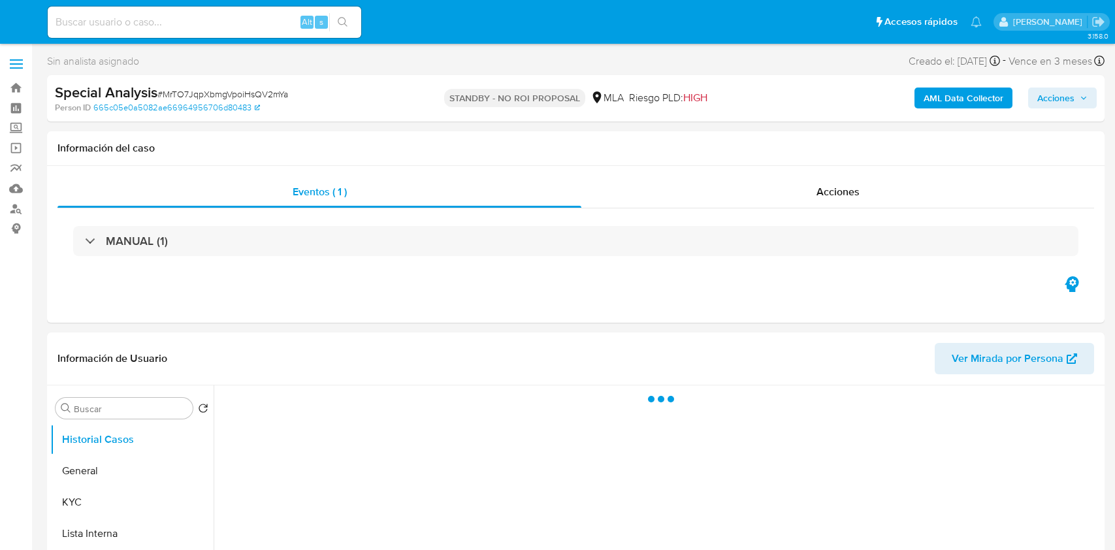
select select "10"
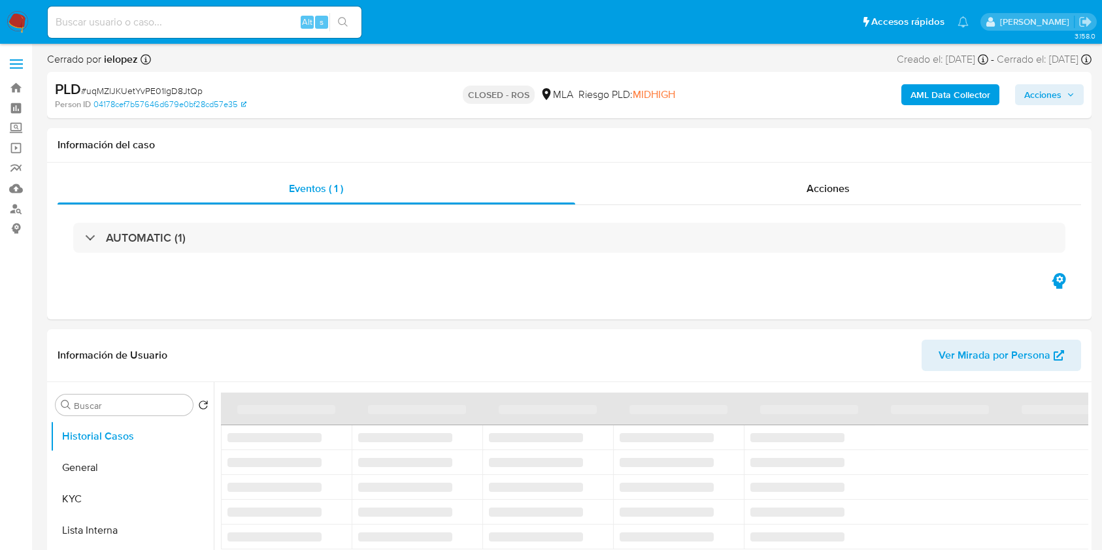
select select "10"
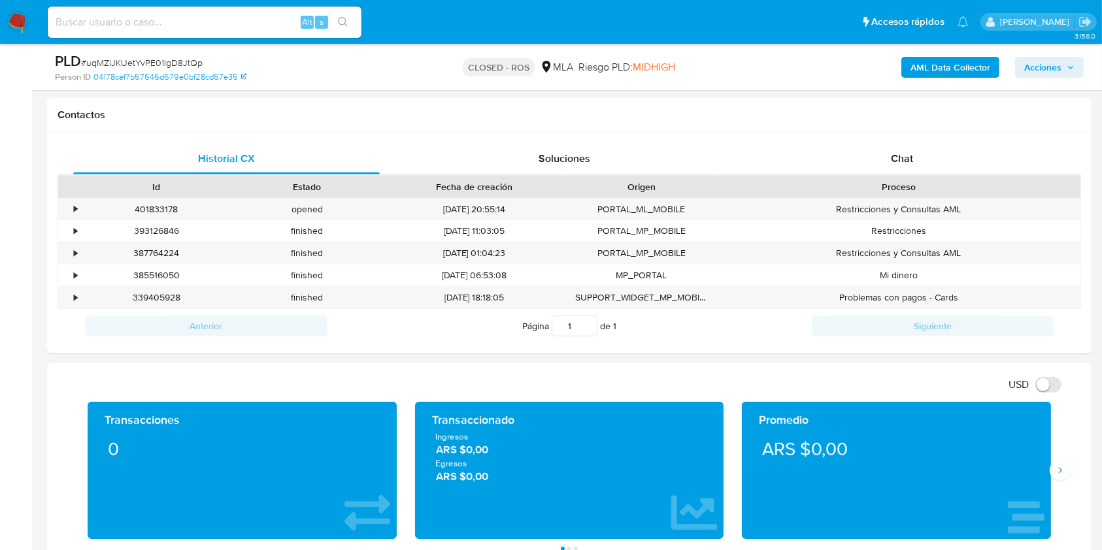
scroll to position [648, 0]
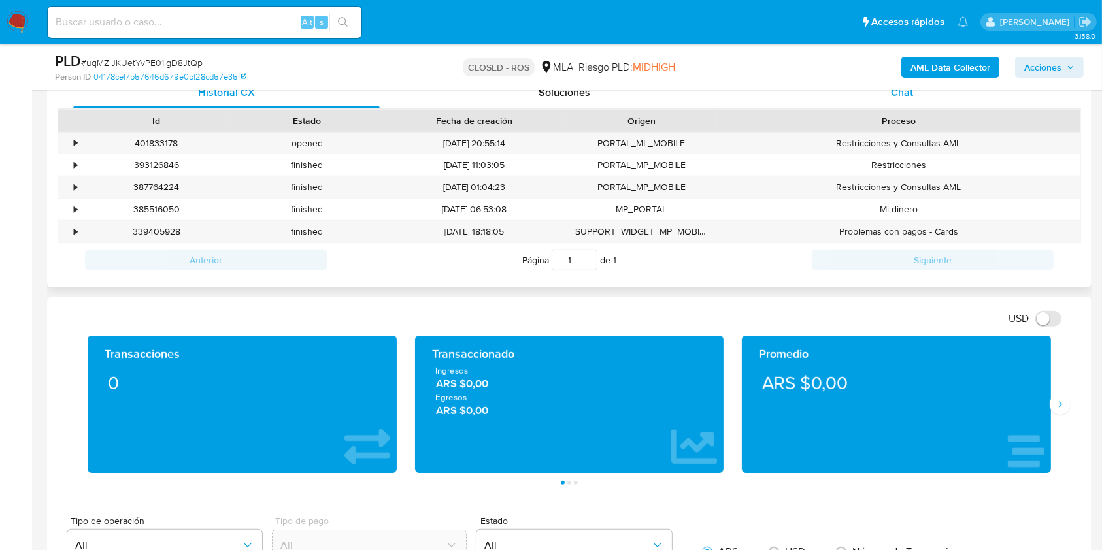
click at [926, 97] on div "Chat" at bounding box center [902, 92] width 306 height 31
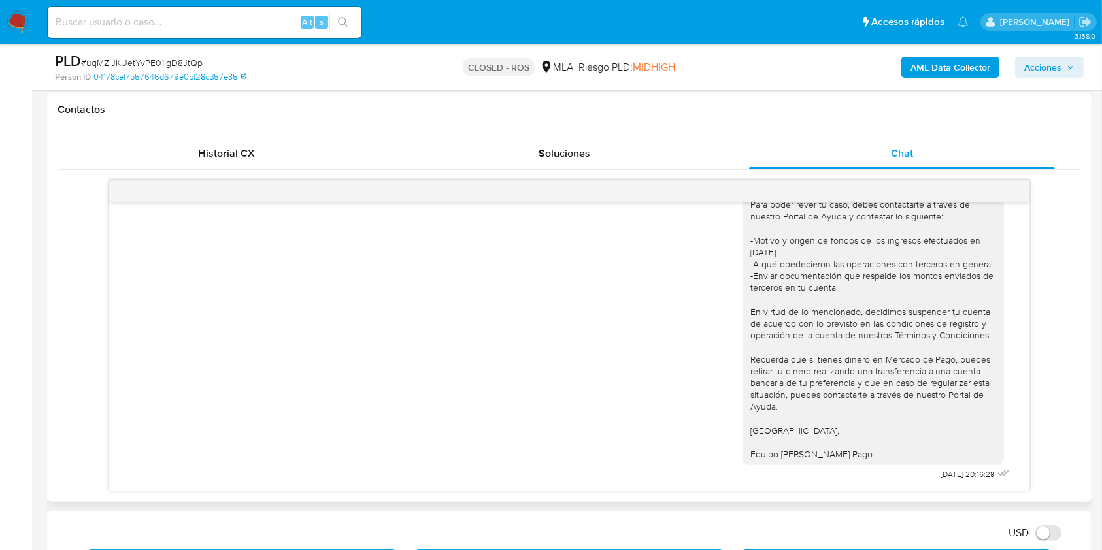
scroll to position [1733, 0]
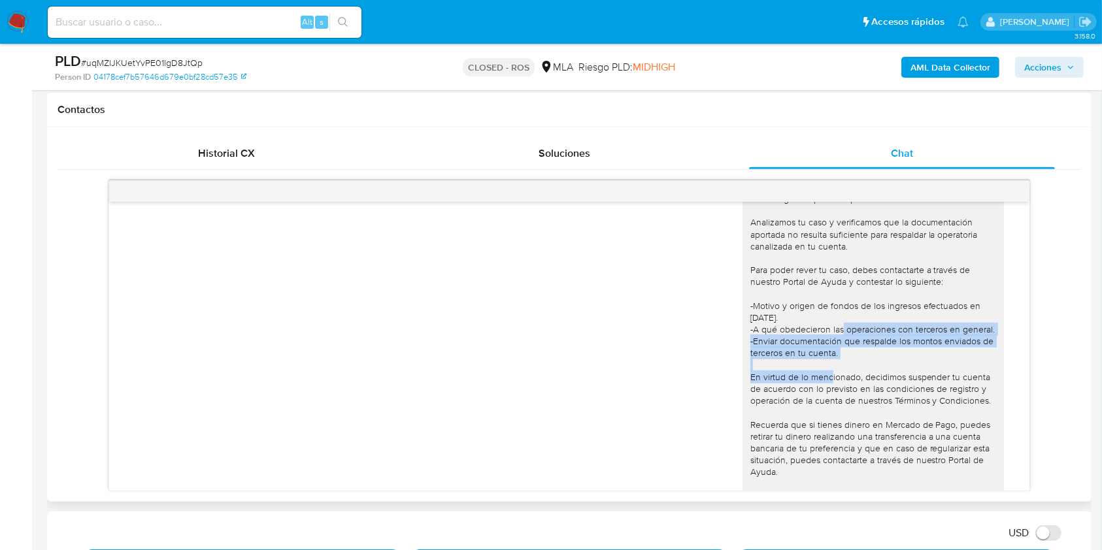
drag, startPoint x: 830, startPoint y: 379, endPoint x: 704, endPoint y: 355, distance: 127.8
click at [704, 355] on div "Hola Alejandro Javier Raskovsky Muchas gracias por la respuesta. Analizamos tu …" at bounding box center [568, 352] width 887 height 395
copy div "-A qué obedecieron las operaciones con terceros en general. -Enviar documentaci…"
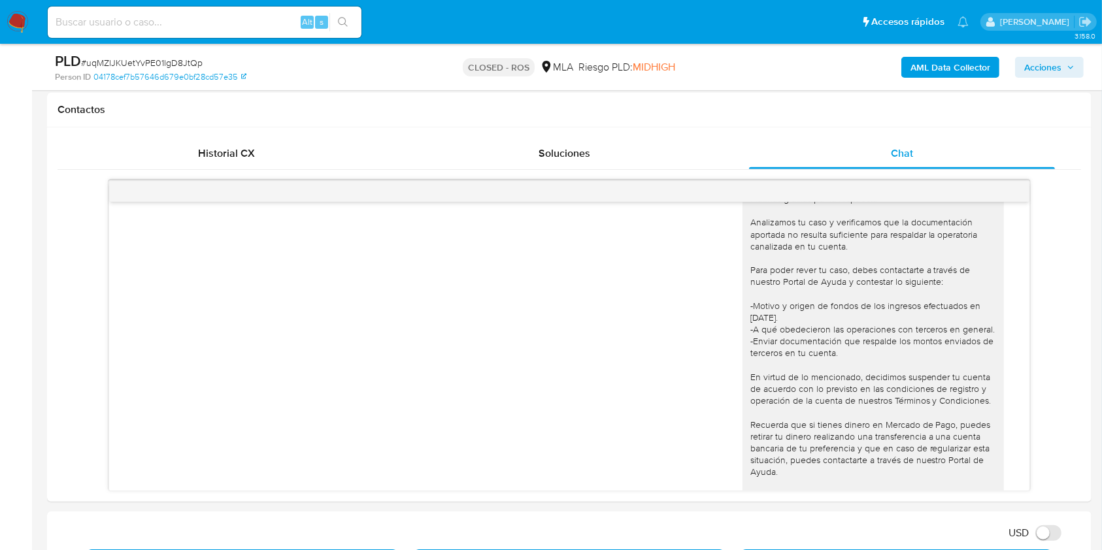
click at [193, 19] on input at bounding box center [205, 22] width 314 height 17
paste input "97119083"
type input "97119083"
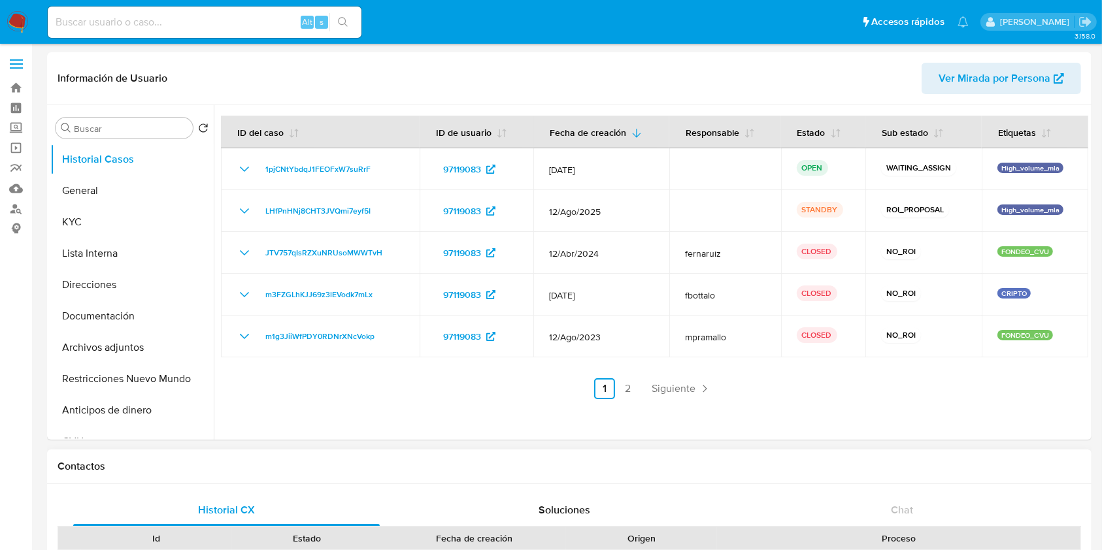
select select "10"
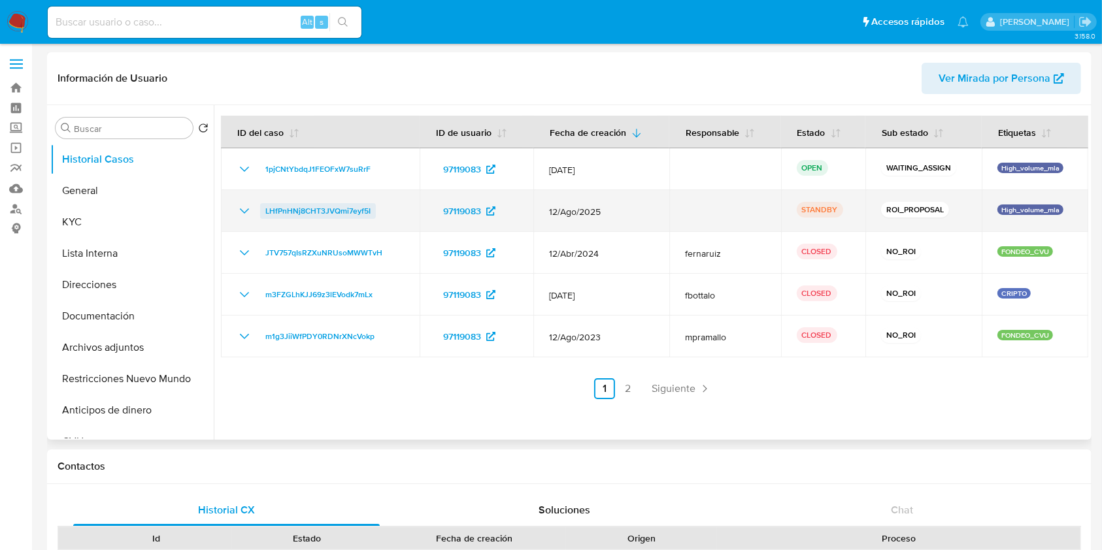
click at [280, 214] on span "LHfPnHNj8CHT3JVQmi7eyf5I" at bounding box center [317, 211] width 105 height 16
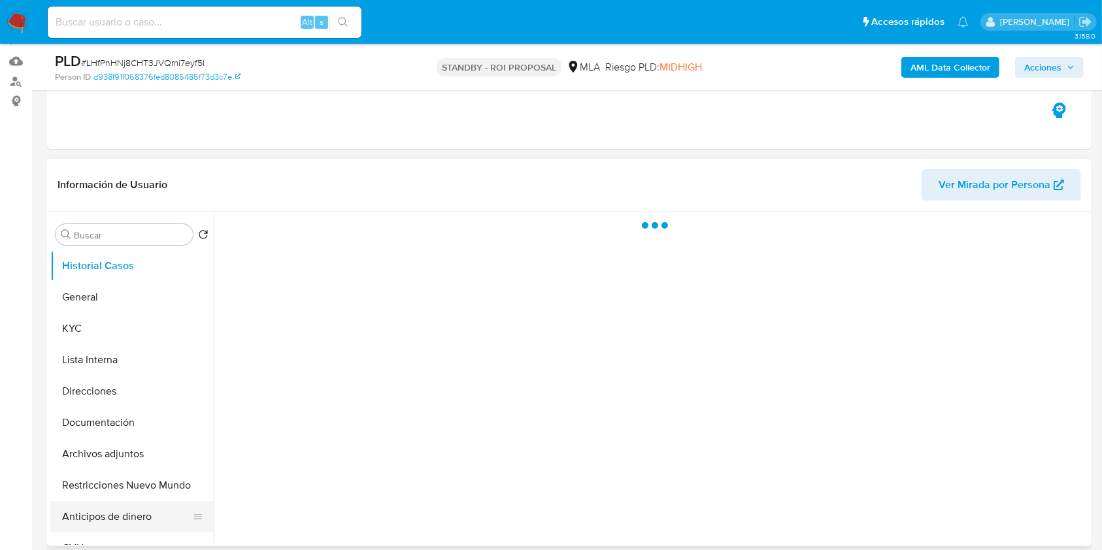
scroll to position [261, 0]
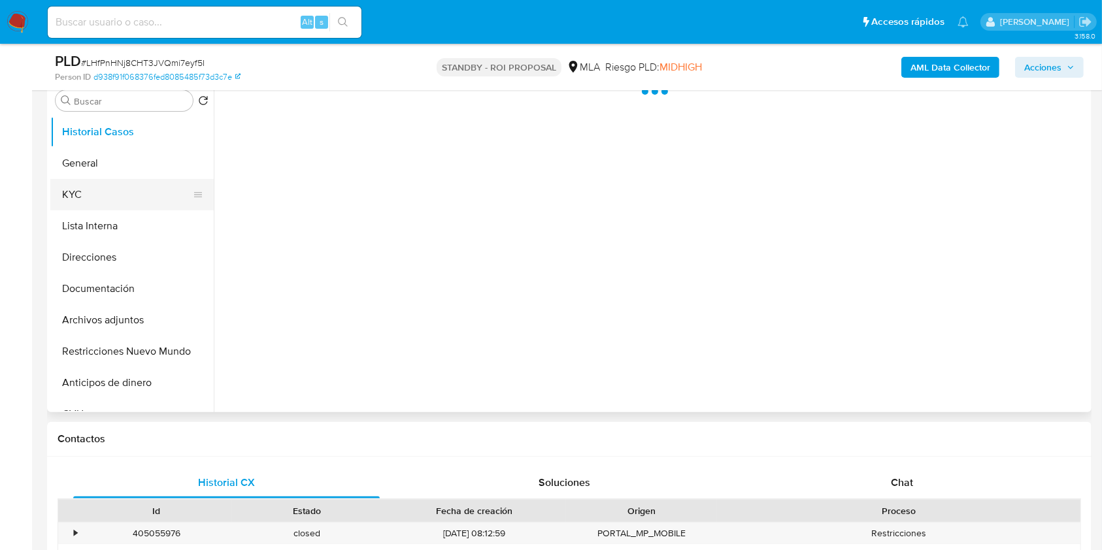
click at [73, 188] on button "KYC" at bounding box center [126, 194] width 153 height 31
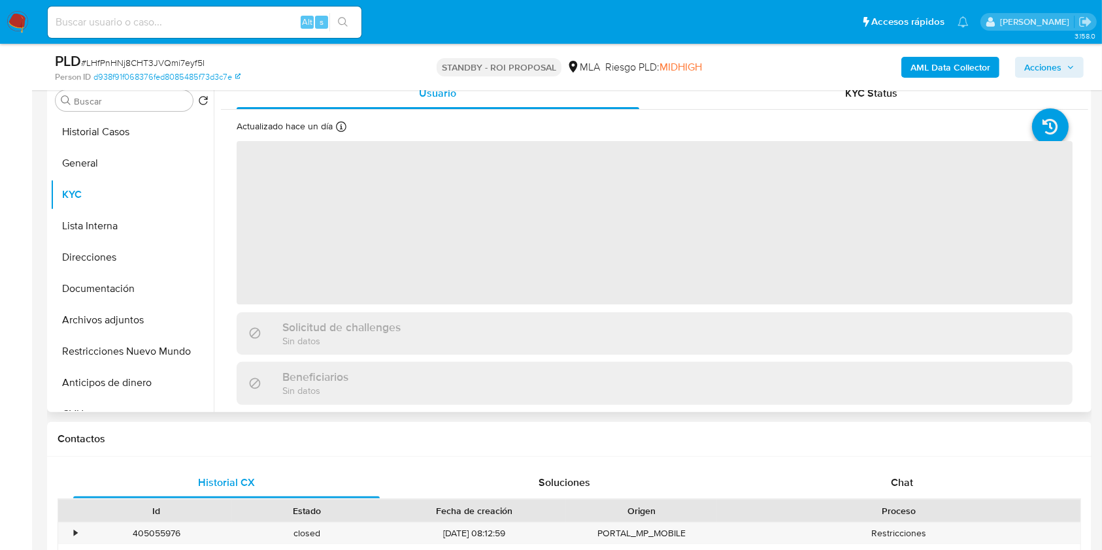
select select "10"
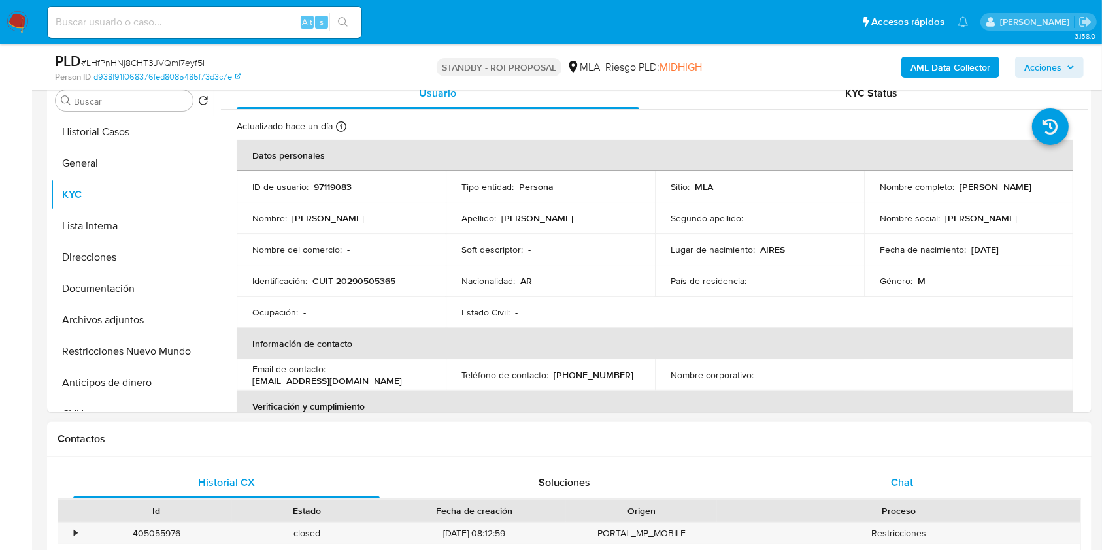
click at [917, 480] on div "Chat" at bounding box center [902, 482] width 306 height 31
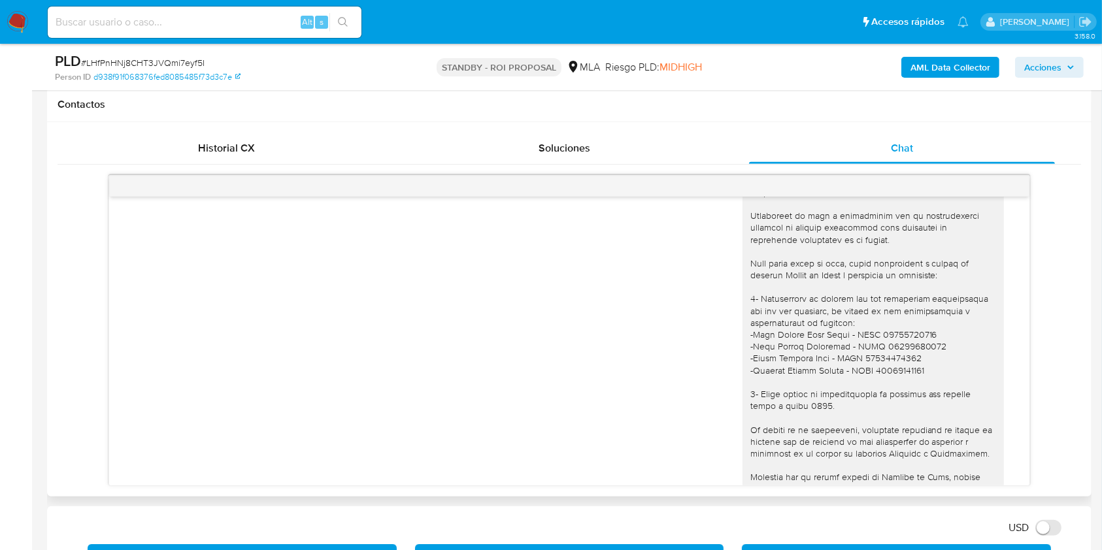
scroll to position [1087, 0]
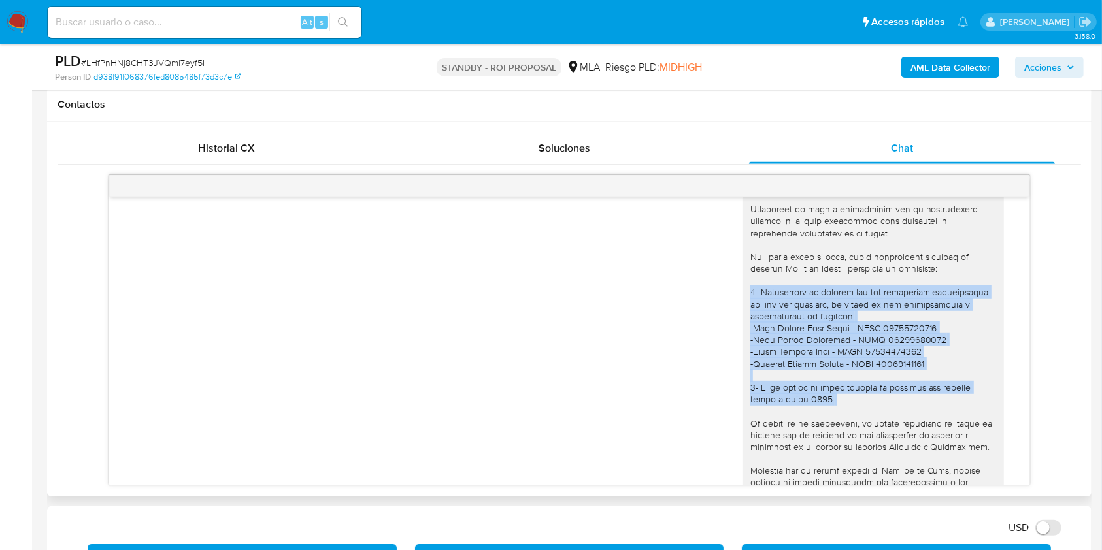
drag, startPoint x: 734, startPoint y: 316, endPoint x: 789, endPoint y: 430, distance: 126.2
click at [789, 430] on div at bounding box center [872, 363] width 261 height 427
copy div "1- Proporciona el vínculo con las siguientes contrapartes con las que operaste,…"
